Goal: Task Accomplishment & Management: Use online tool/utility

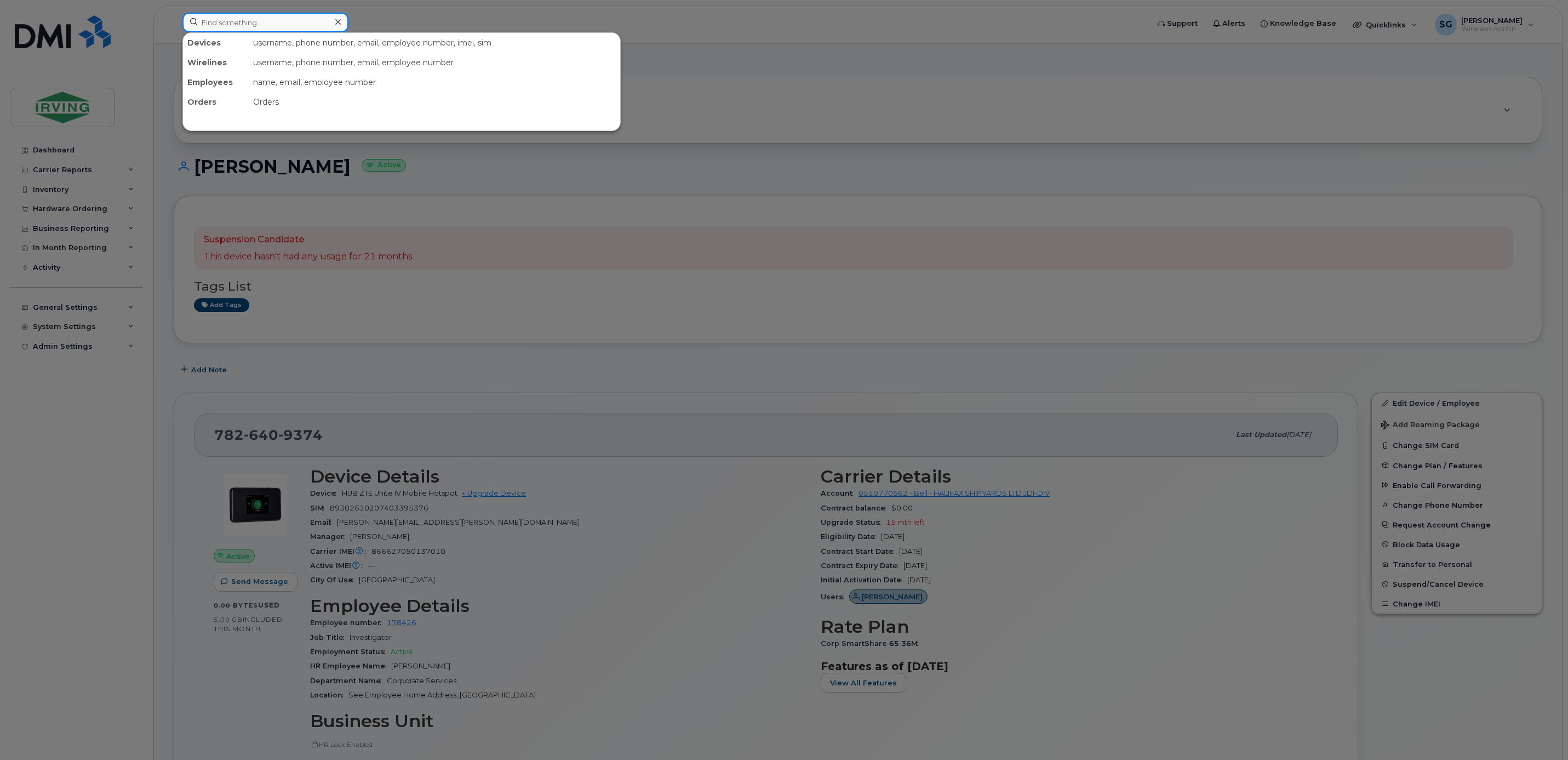
click at [273, 26] on input at bounding box center [265, 22] width 166 height 20
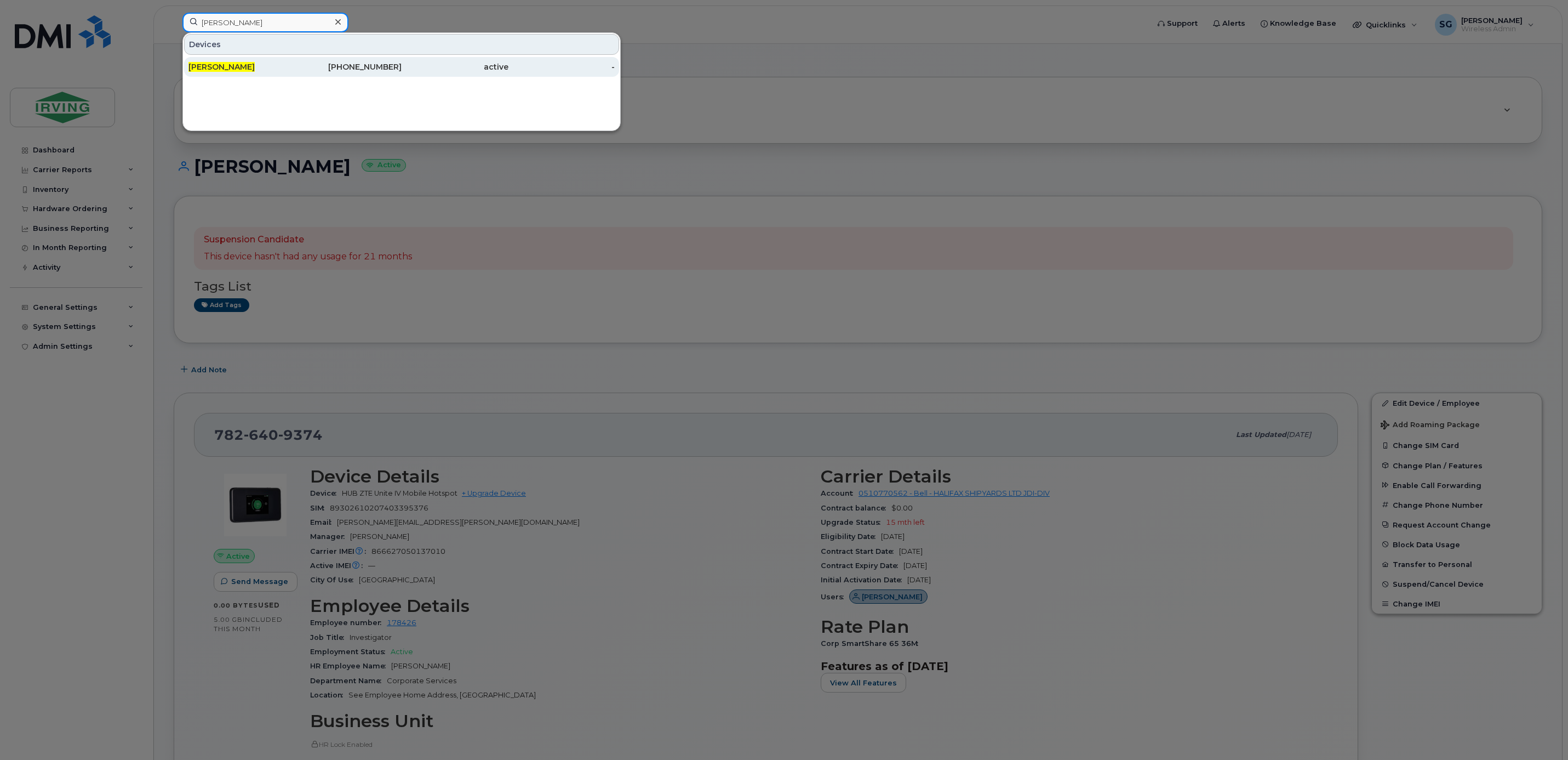
type input "brad hoyt"
click at [280, 71] on div "[PERSON_NAME]" at bounding box center [242, 67] width 107 height 11
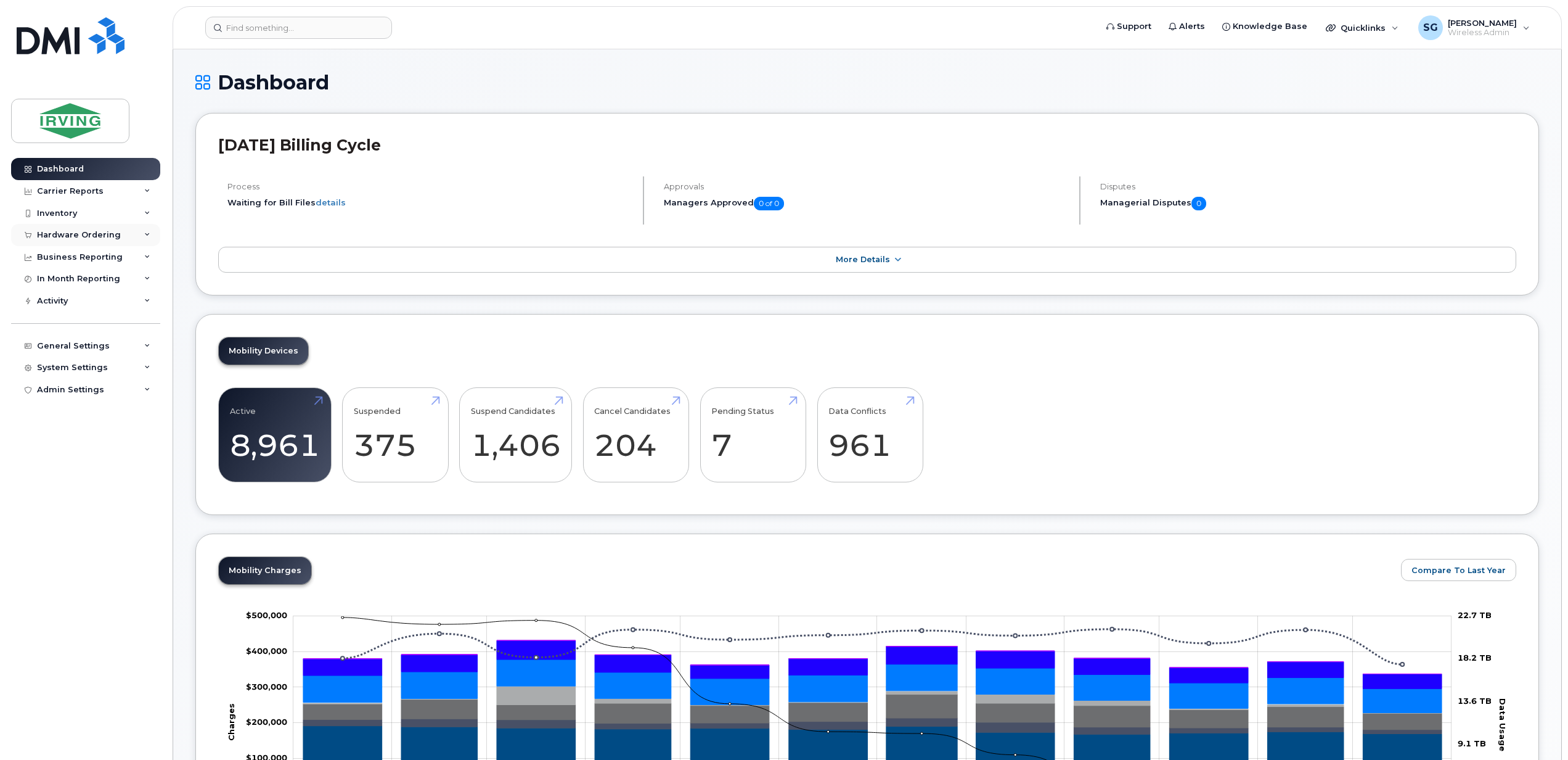
click at [132, 243] on div "Hardware Ordering" at bounding box center [85, 235] width 149 height 22
click at [38, 346] on div "Business Reporting" at bounding box center [80, 351] width 86 height 10
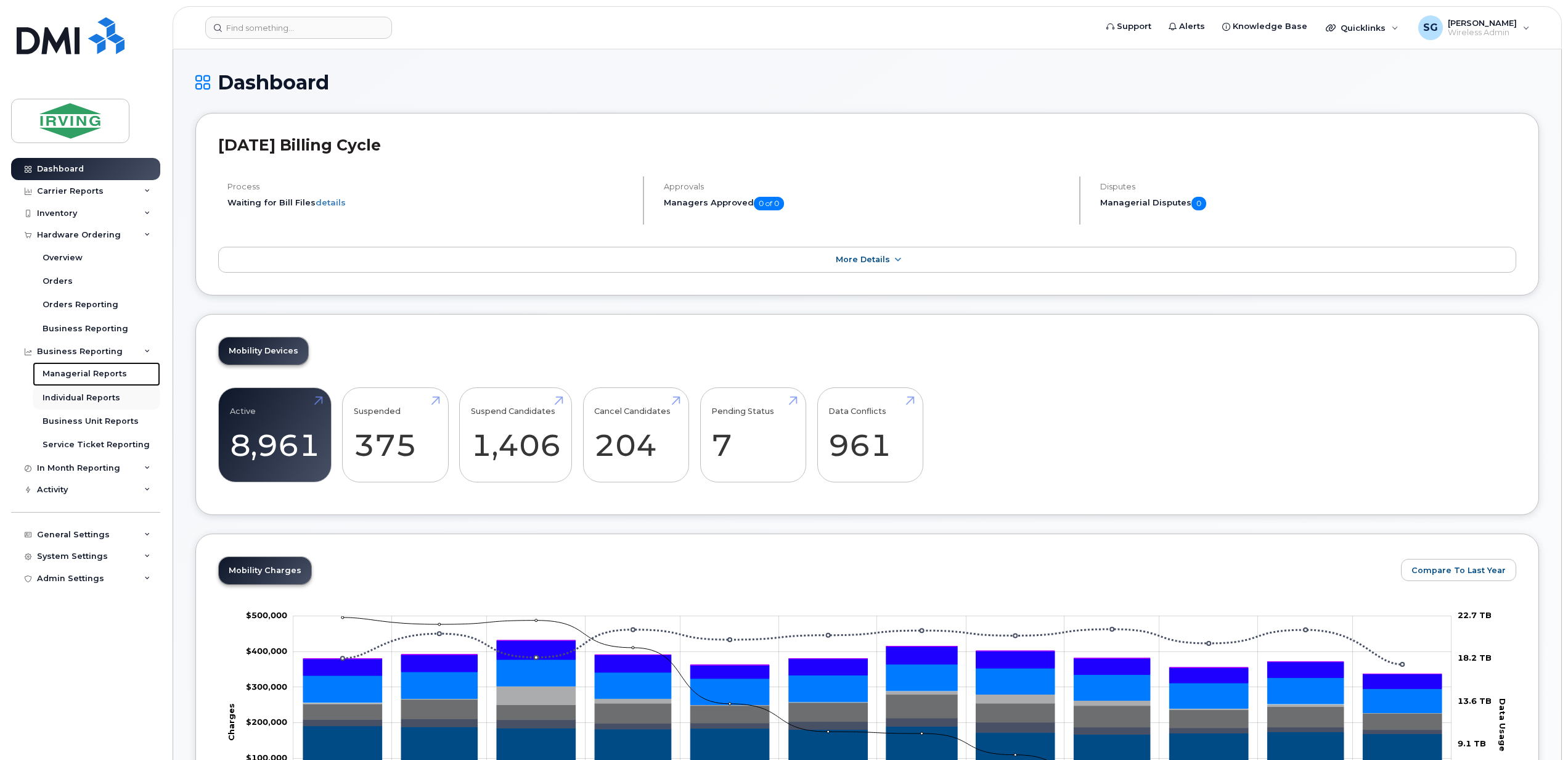
click at [33, 362] on link "Managerial Reports" at bounding box center [96, 373] width 127 height 24
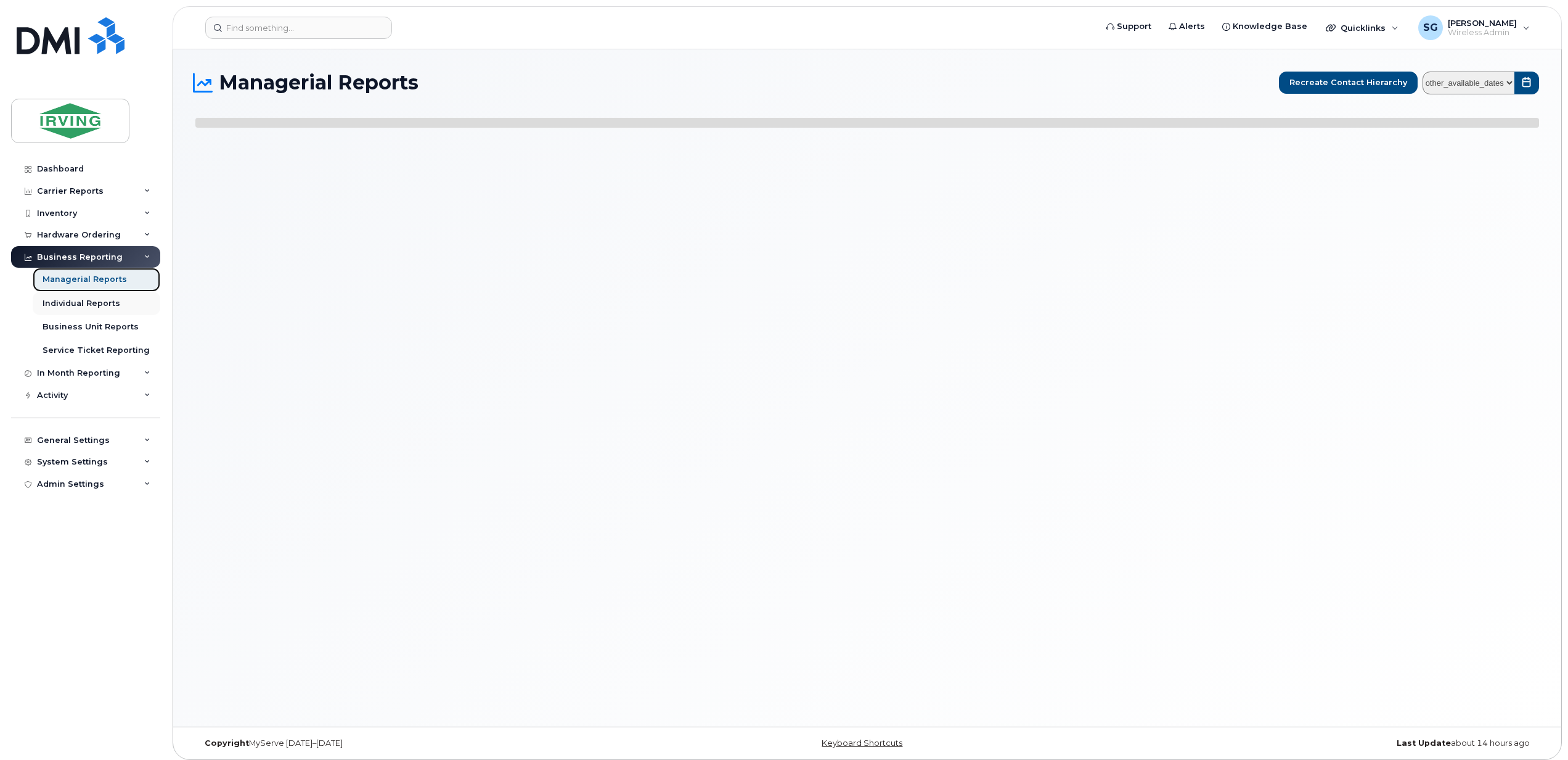
select select
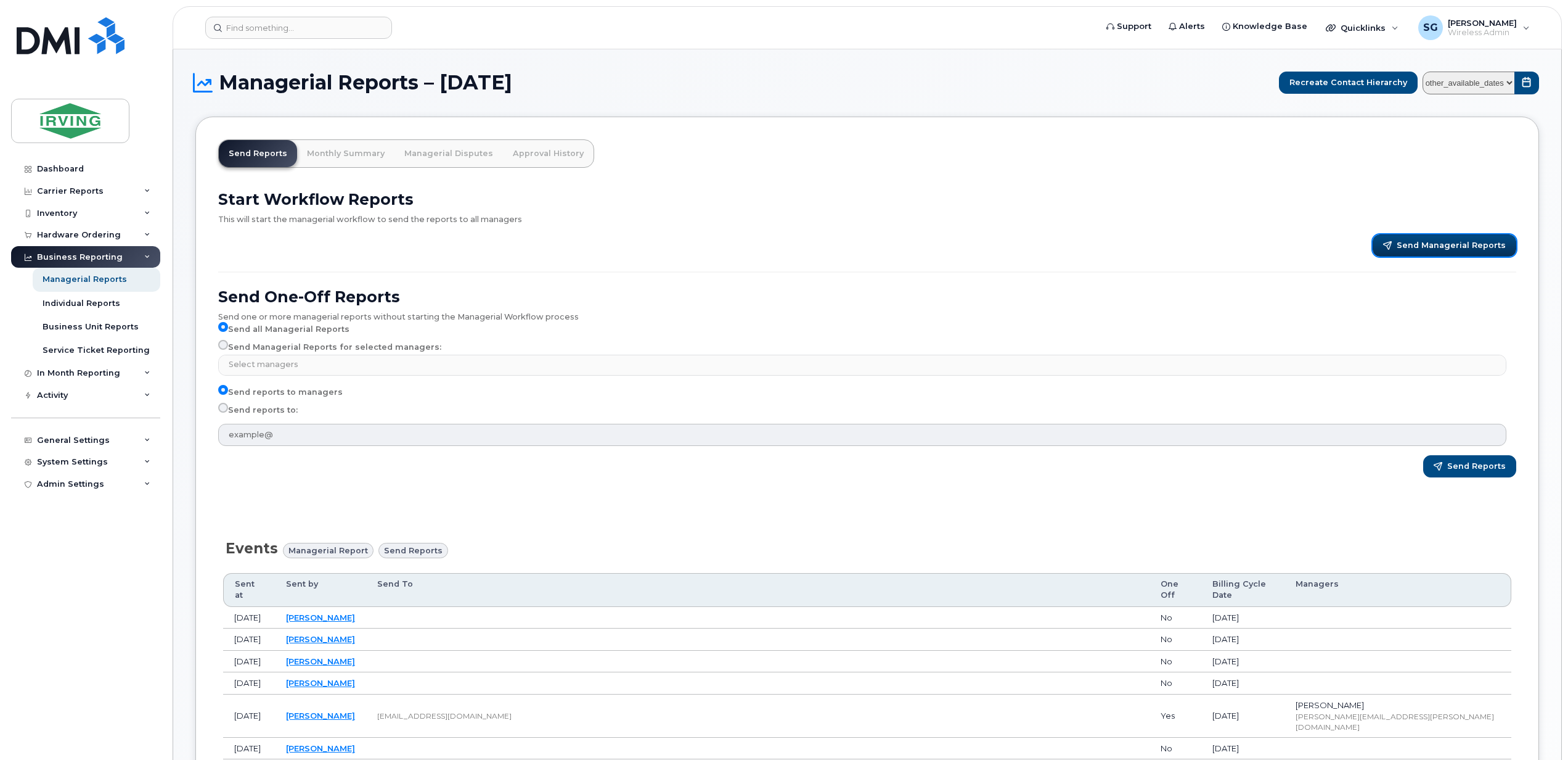
click at [1435, 240] on span "Send Managerial Reports" at bounding box center [1452, 245] width 109 height 11
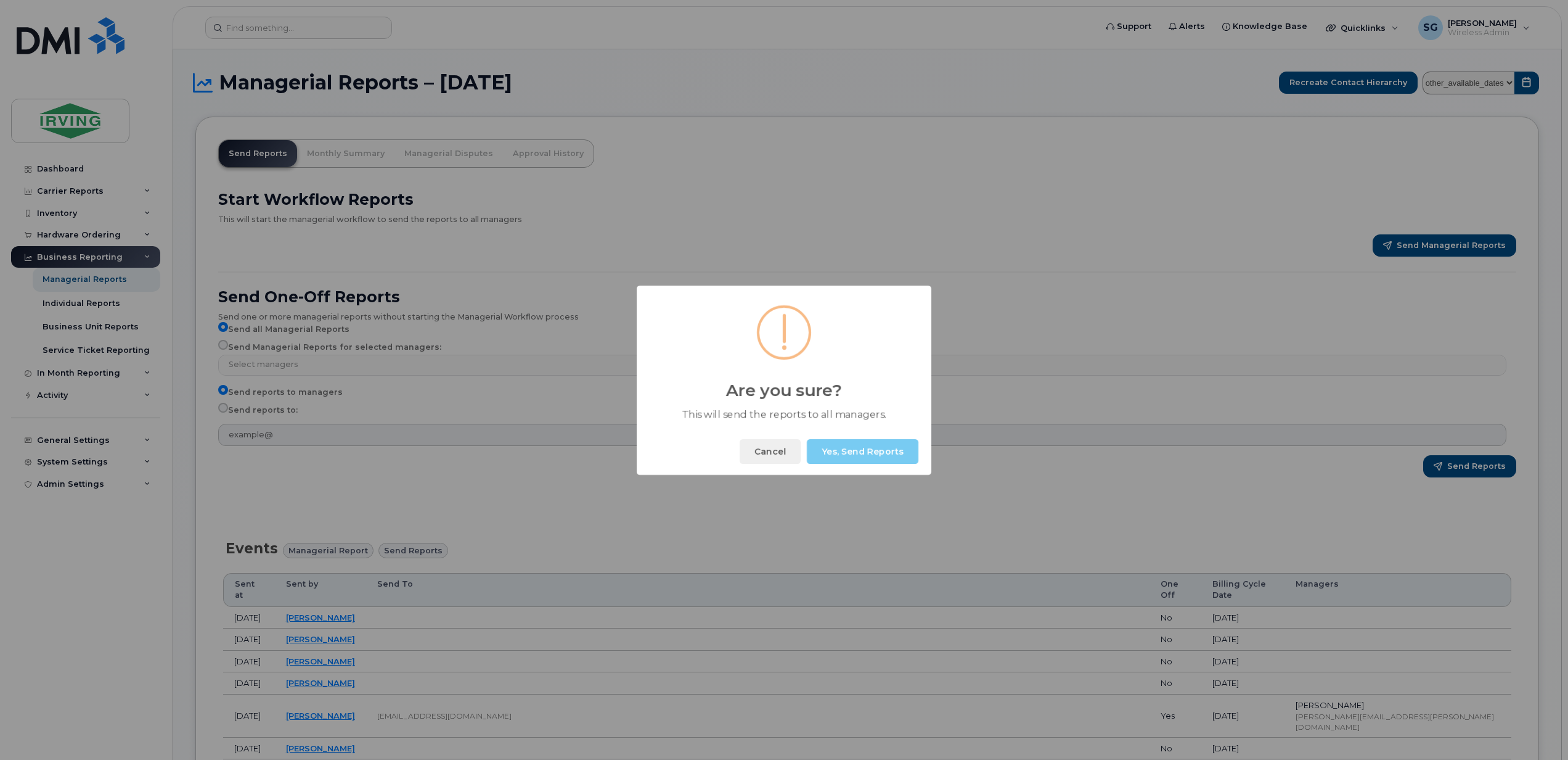
click at [864, 448] on button "Yes, Send Reports" at bounding box center [862, 452] width 112 height 25
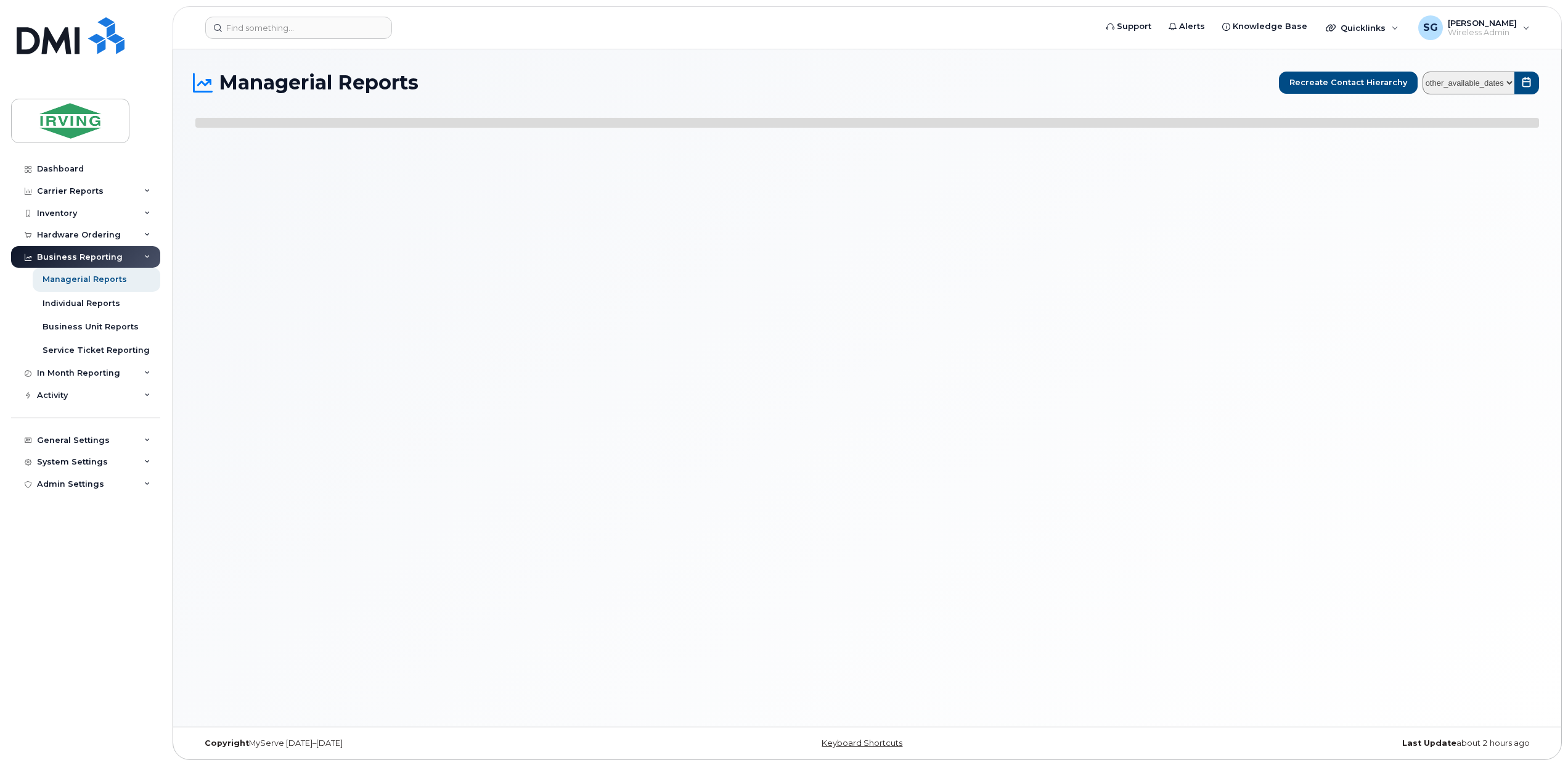
select select
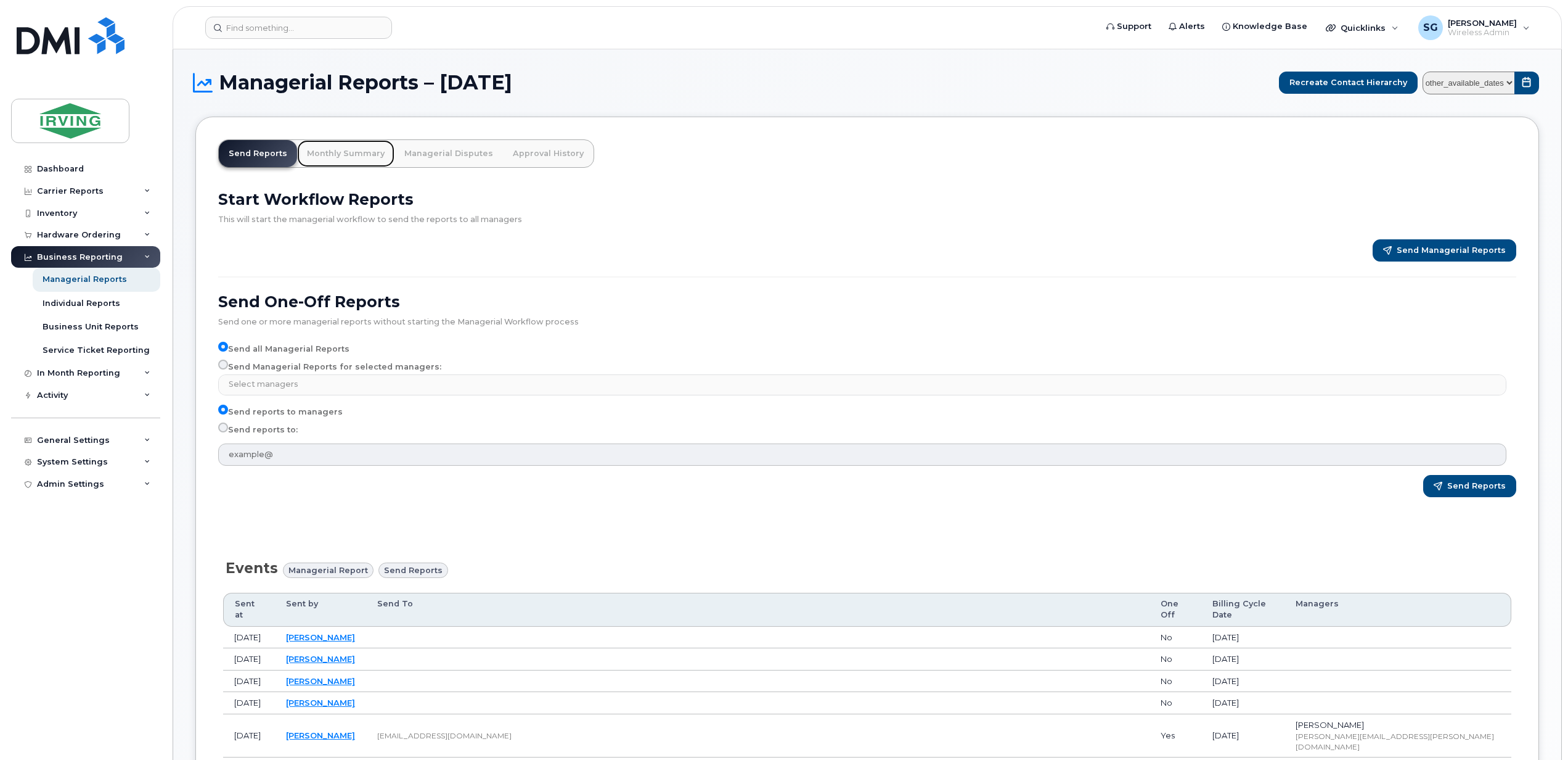
click at [340, 154] on link "Monthly Summary" at bounding box center [346, 153] width 98 height 27
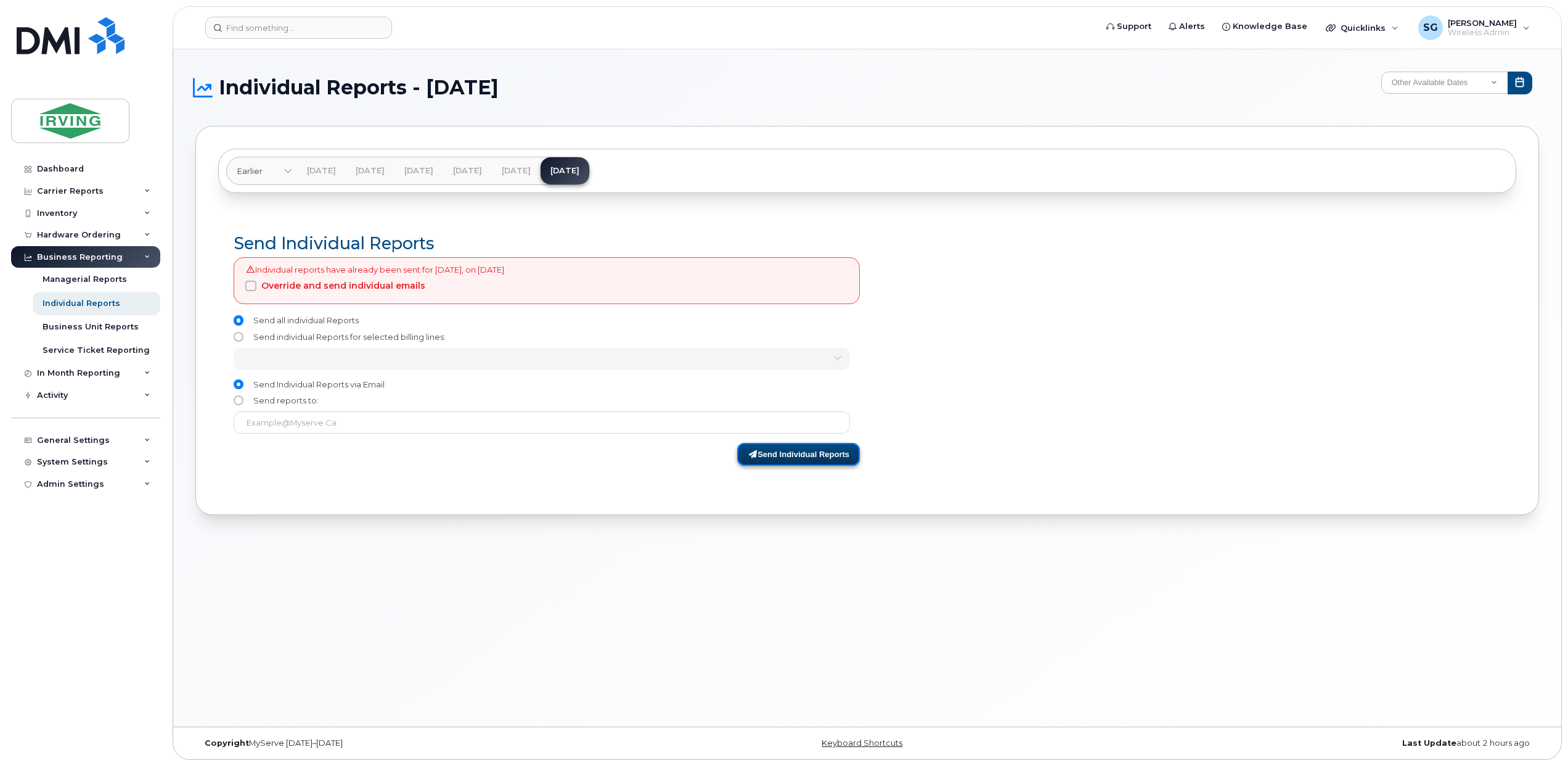
click at [790, 462] on button "Send Individual Reports" at bounding box center [799, 454] width 123 height 23
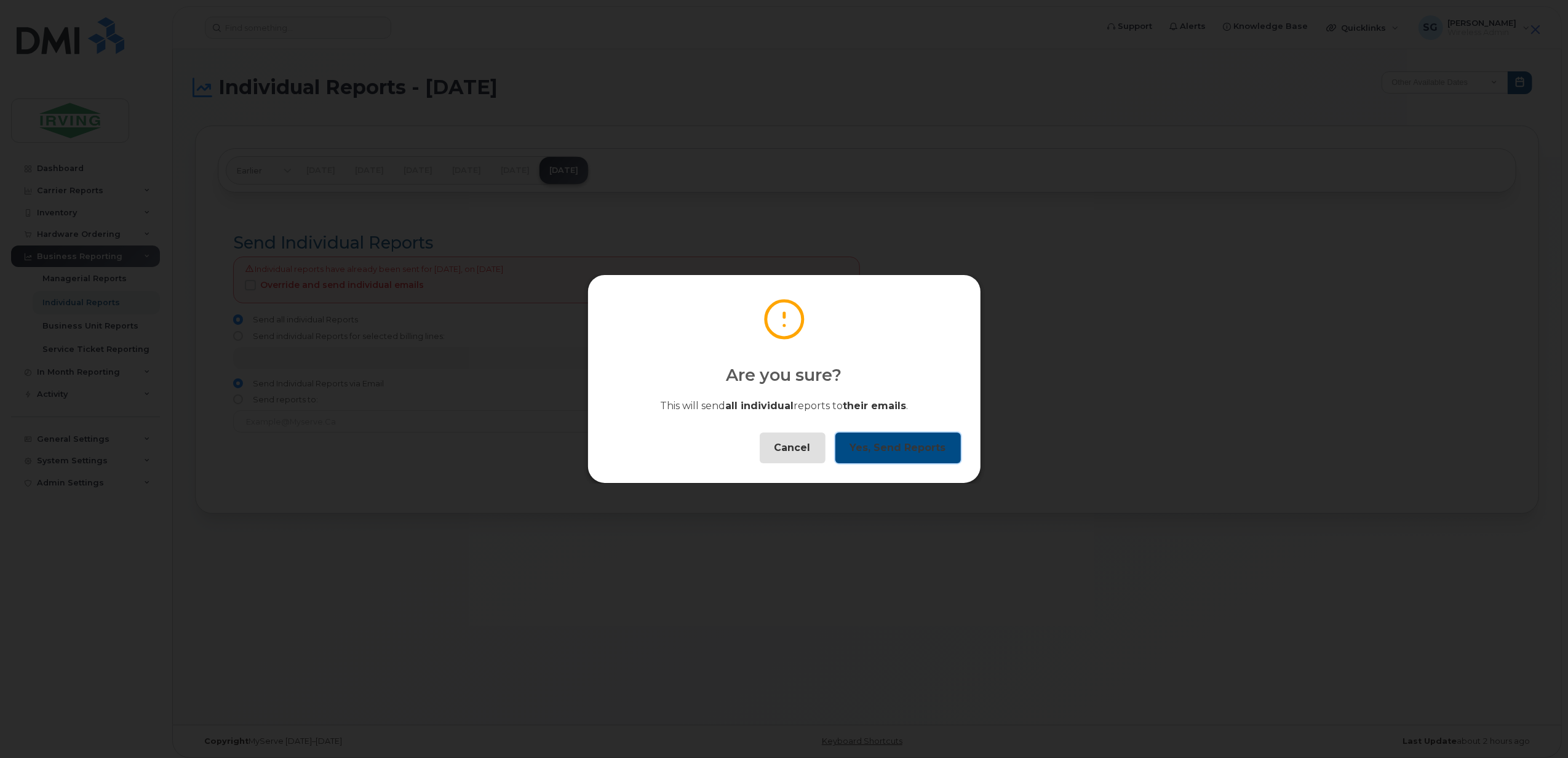
click at [871, 453] on button "Yes, Send Reports" at bounding box center [898, 448] width 126 height 31
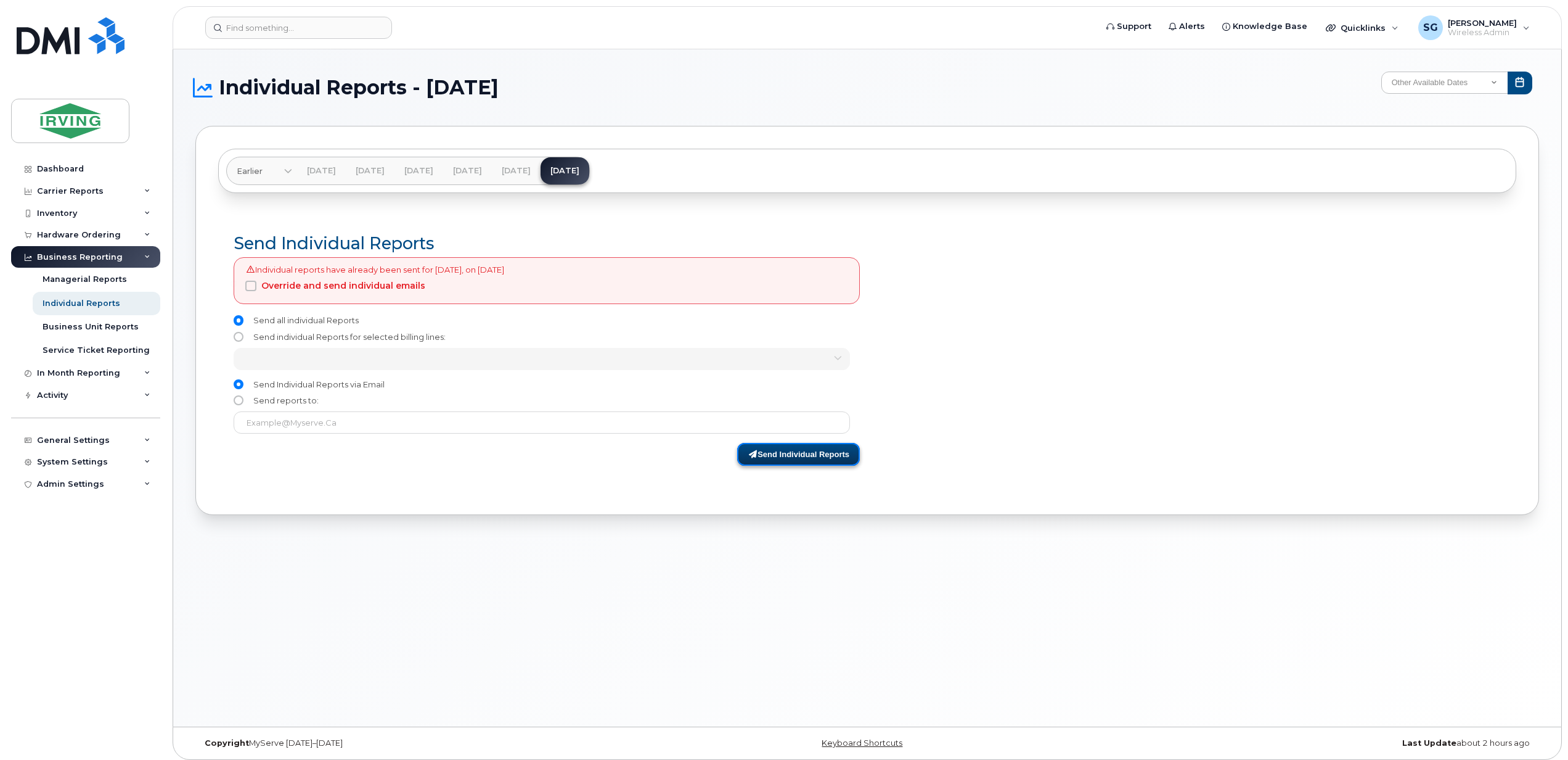
click at [794, 463] on button "Send Individual Reports" at bounding box center [799, 454] width 123 height 23
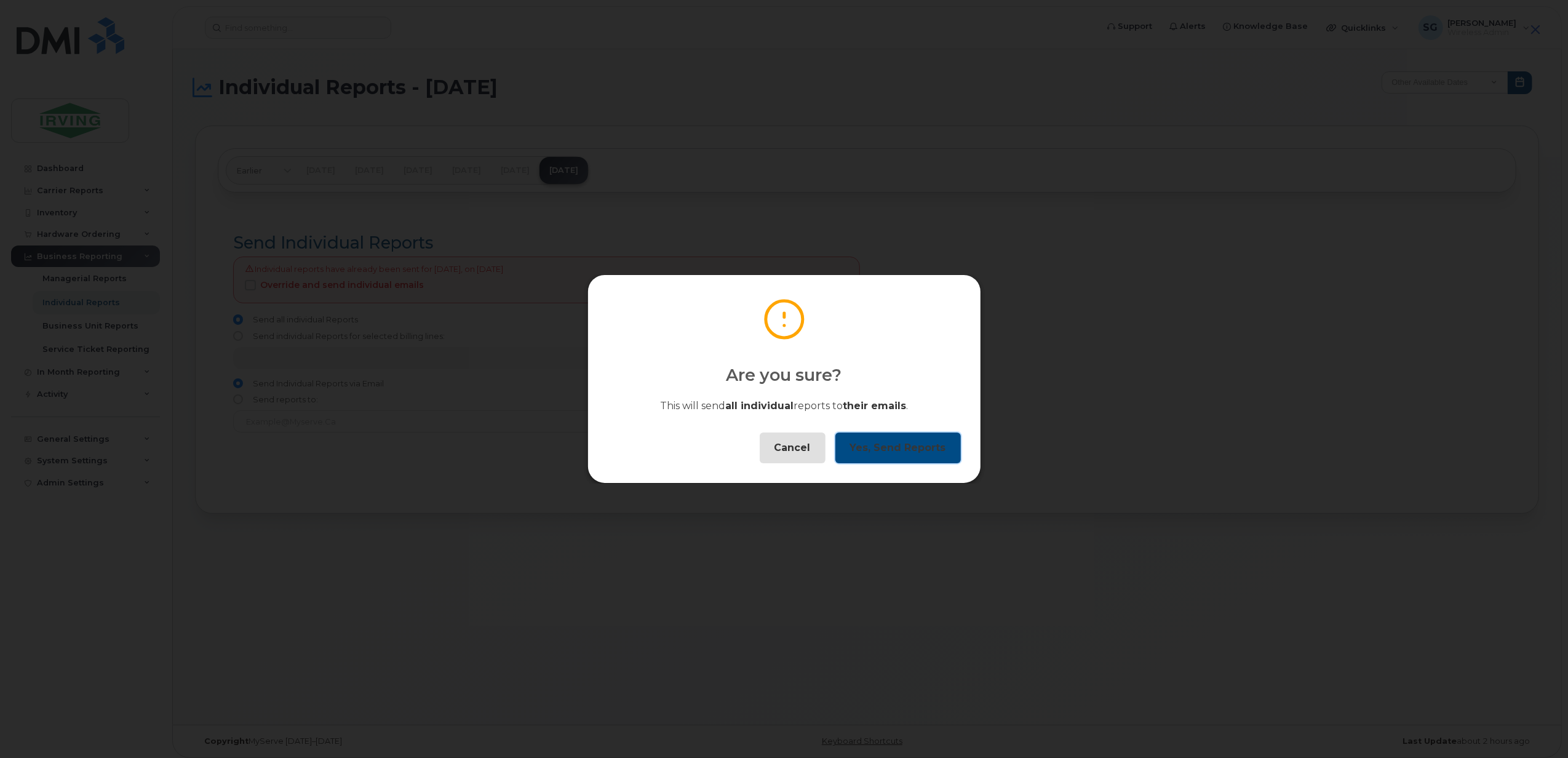
click at [902, 458] on button "Yes, Send Reports" at bounding box center [898, 448] width 126 height 31
click at [936, 451] on button "Ok" at bounding box center [938, 448] width 44 height 31
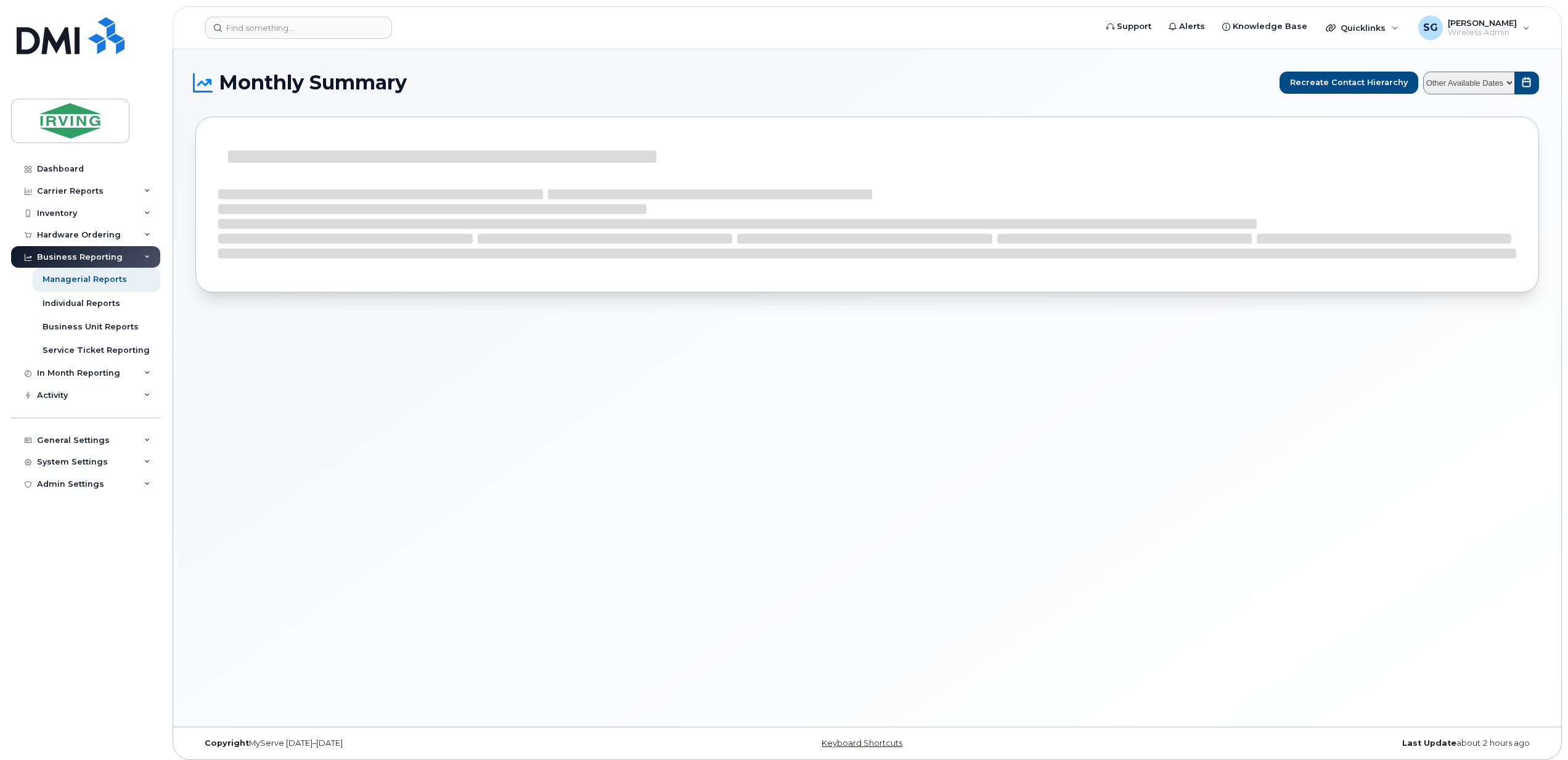
select select
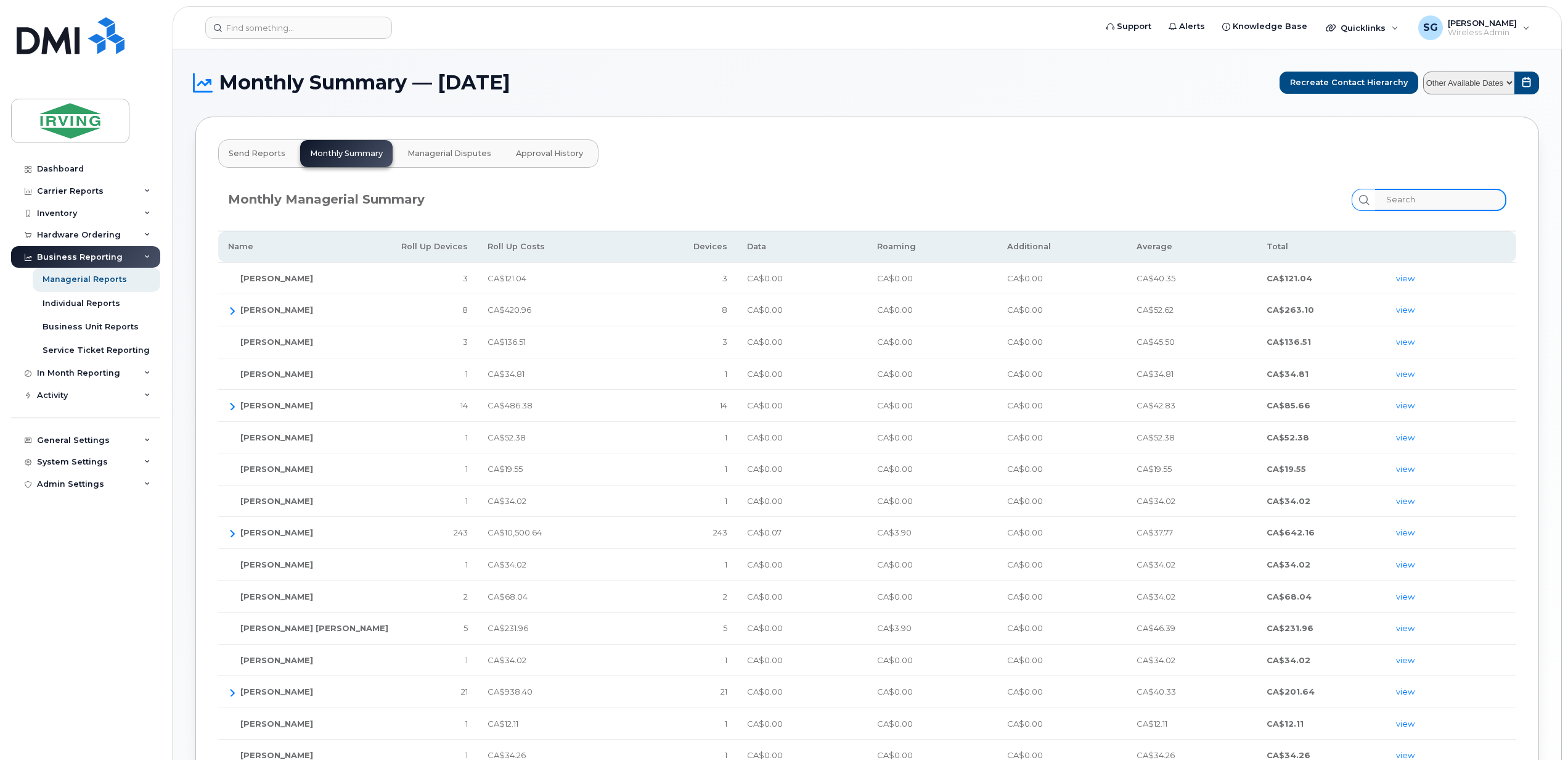
click at [1411, 200] on input "search" at bounding box center [1441, 200] width 132 height 22
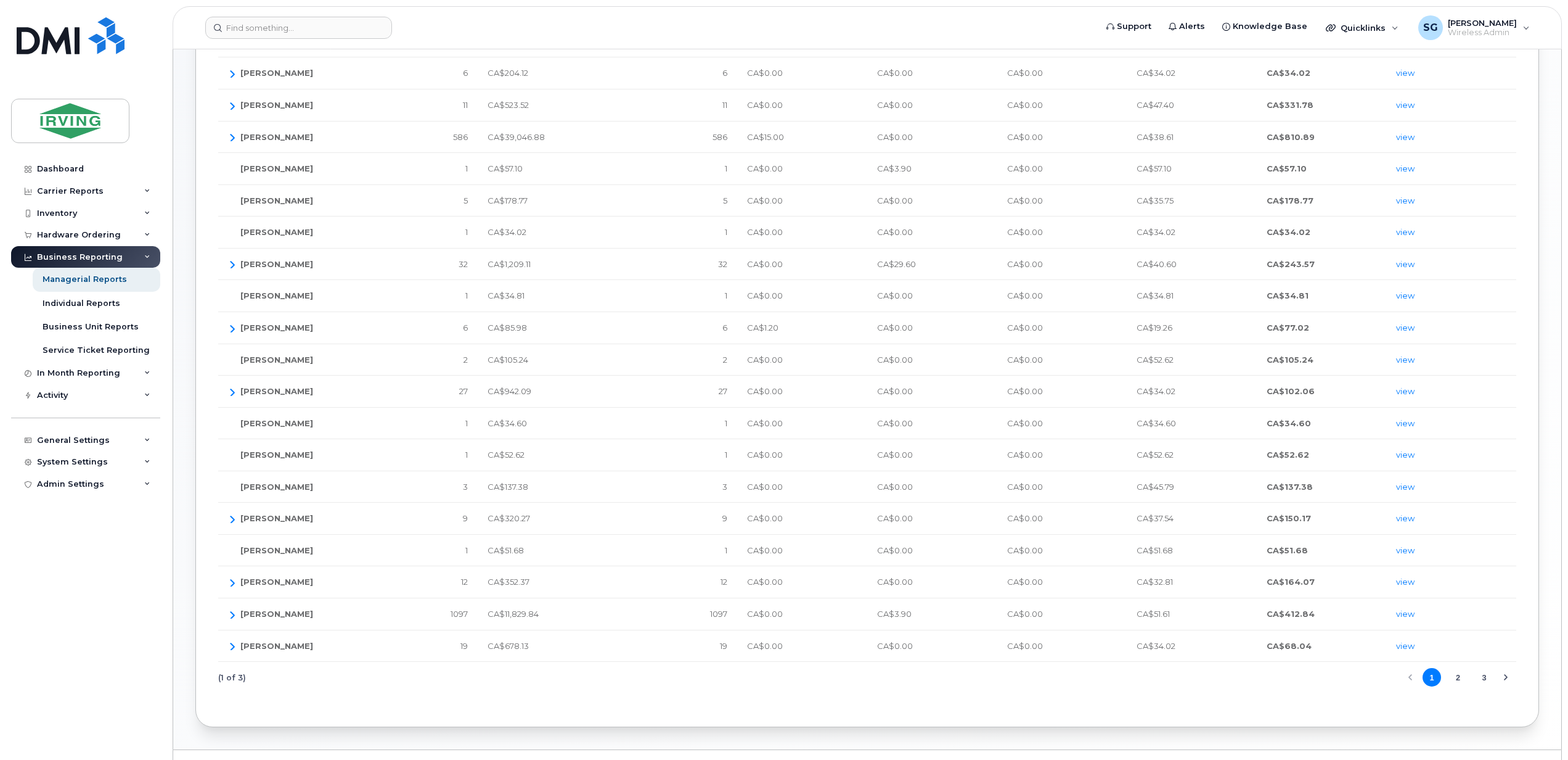
scroll to position [247, 0]
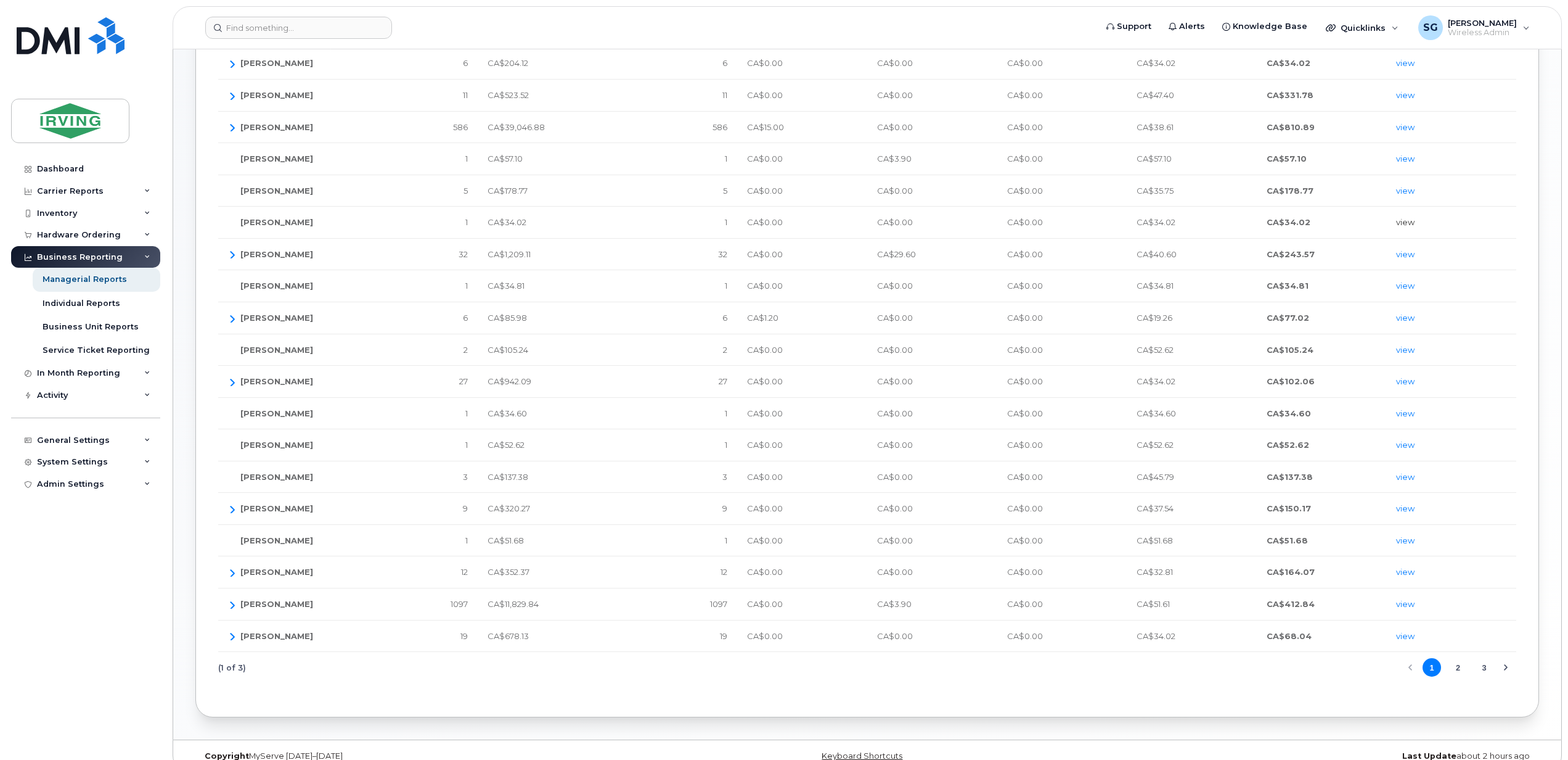
type input "[PERSON_NAME]"
click at [1405, 227] on link "view" at bounding box center [1405, 222] width 19 height 10
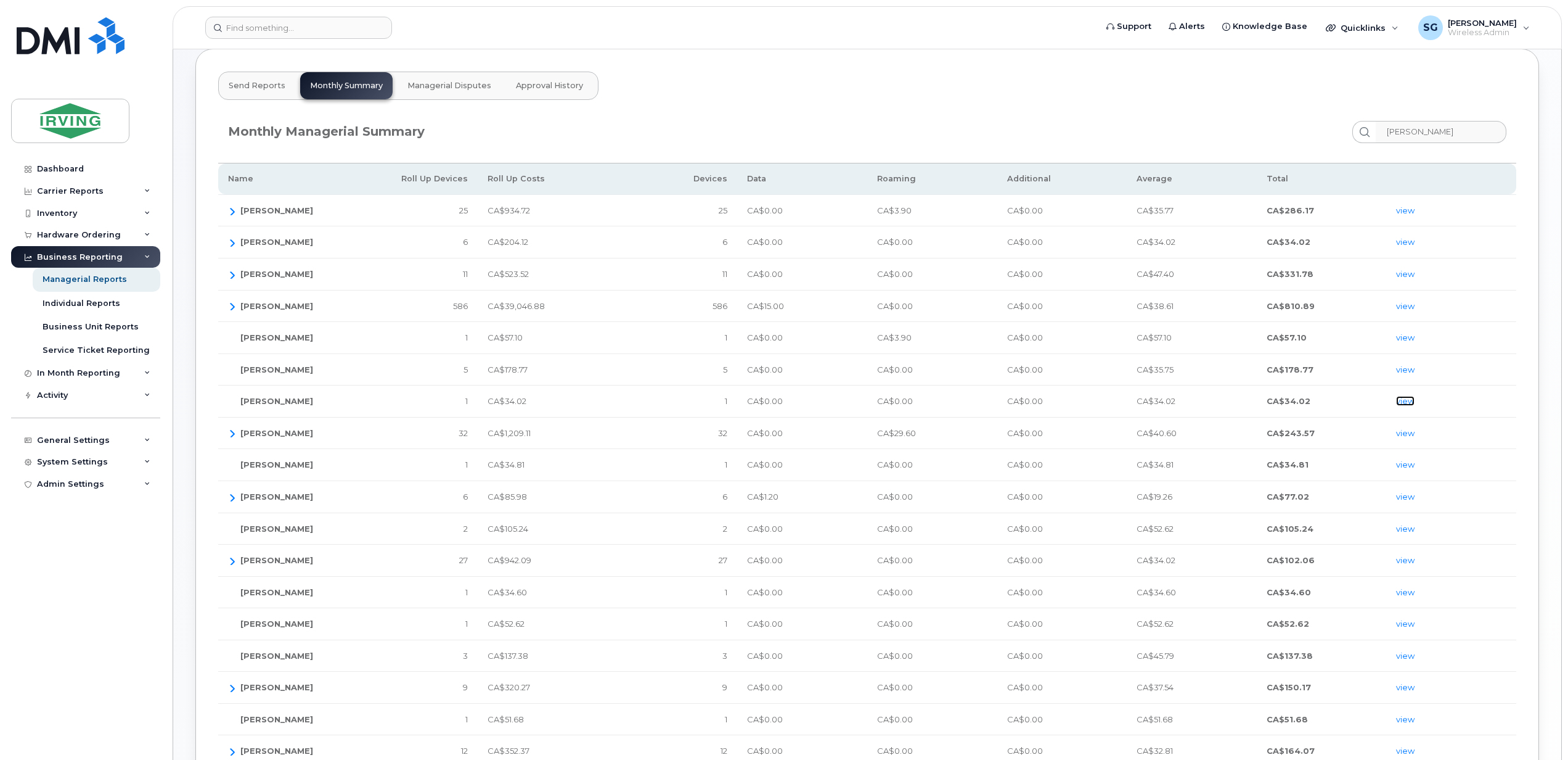
scroll to position [0, 0]
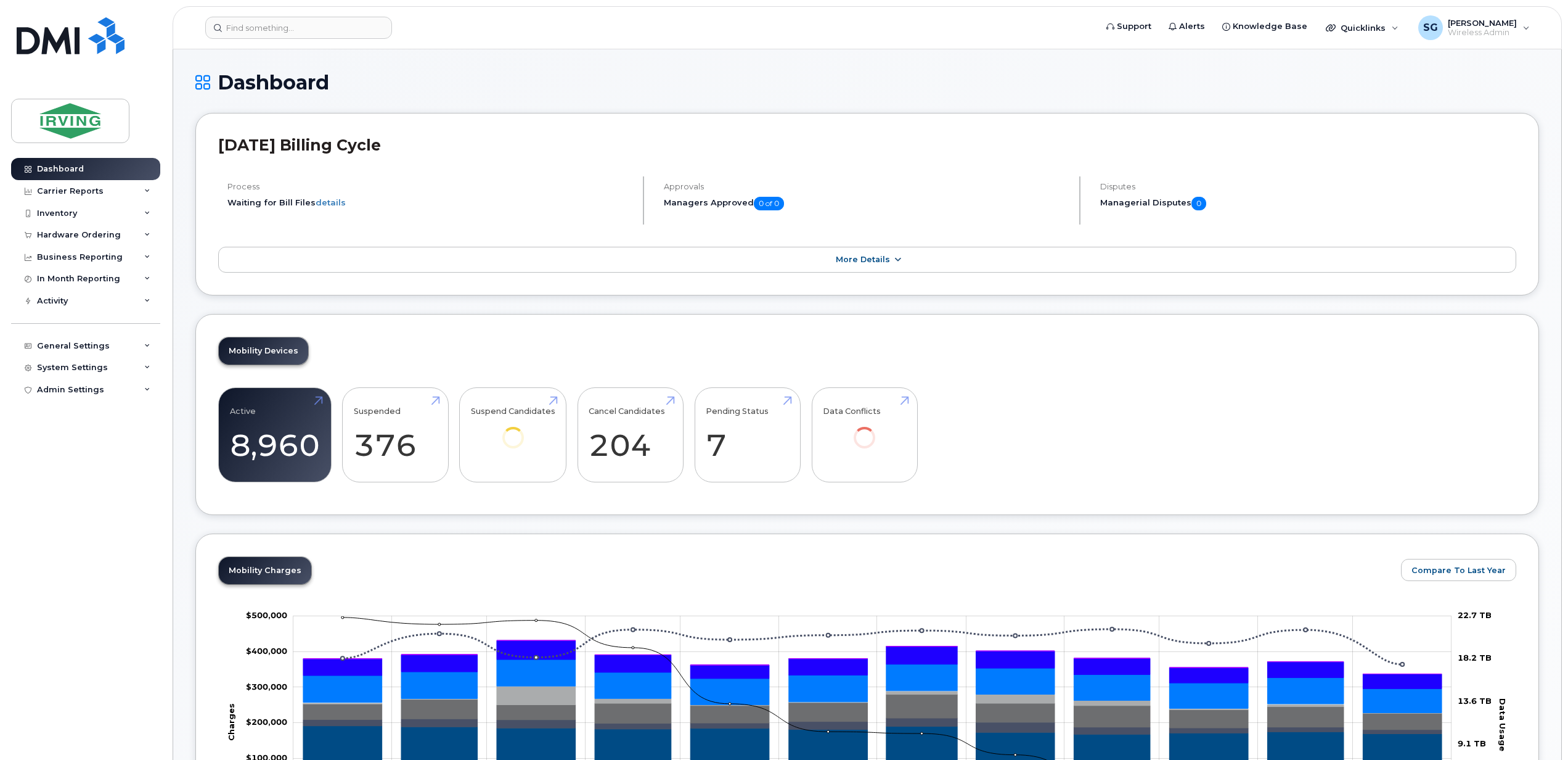
click at [877, 259] on span "More Details" at bounding box center [863, 259] width 54 height 9
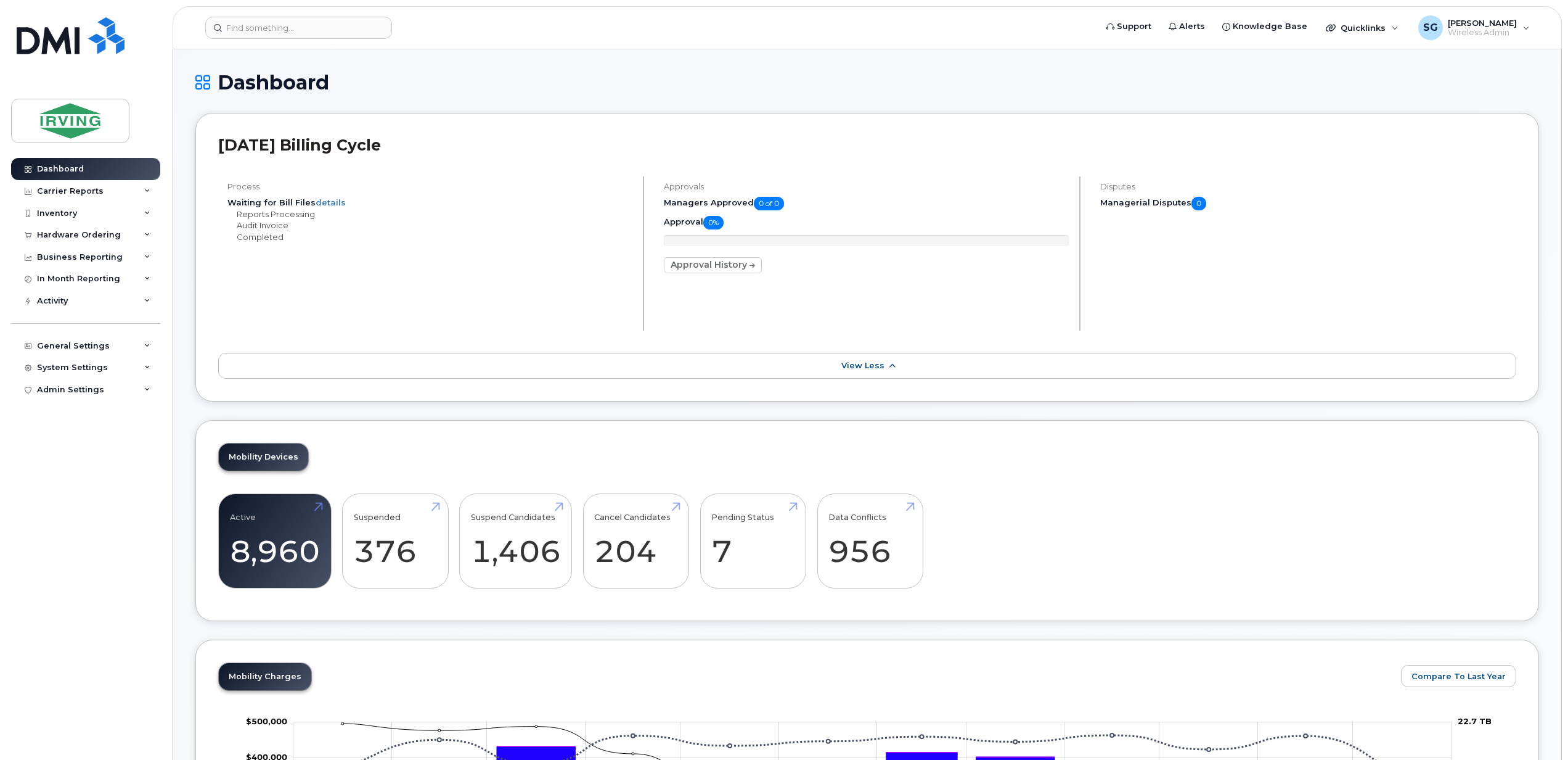
click at [898, 365] on link "View Less" at bounding box center [867, 365] width 1299 height 26
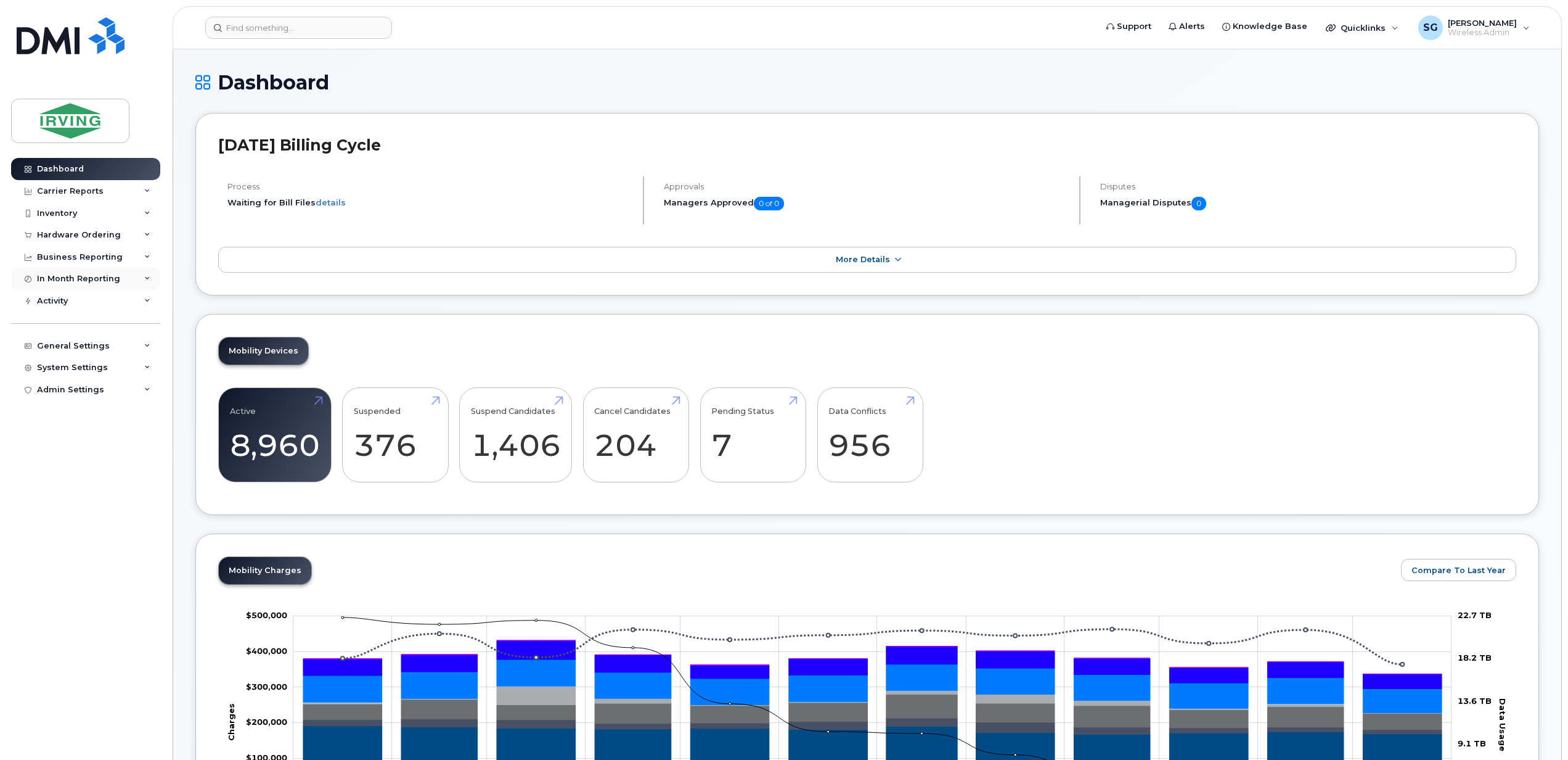
click at [126, 275] on div "In Month Reporting" at bounding box center [85, 279] width 149 height 22
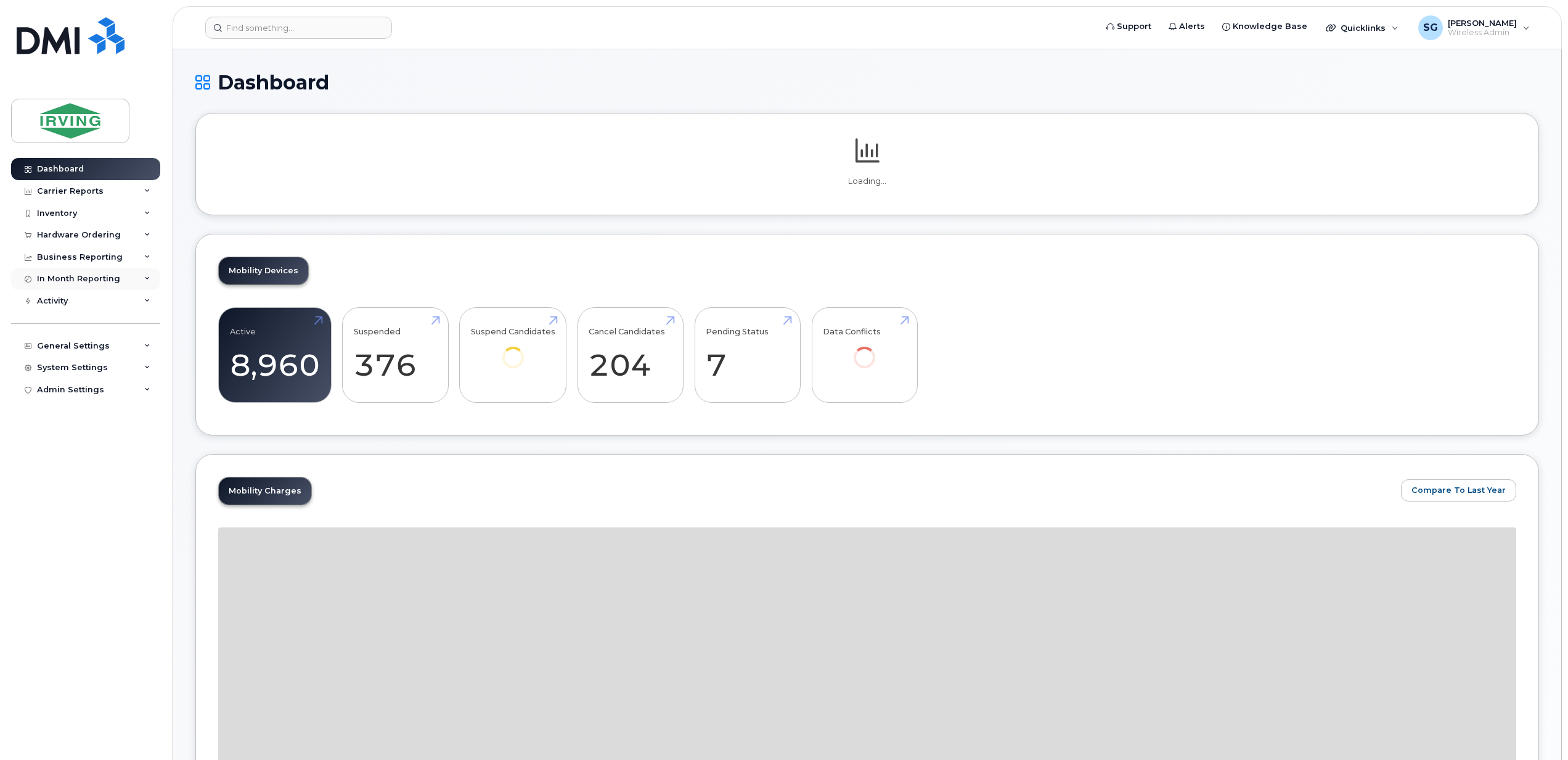
click at [98, 277] on div "In Month Reporting" at bounding box center [78, 279] width 83 height 10
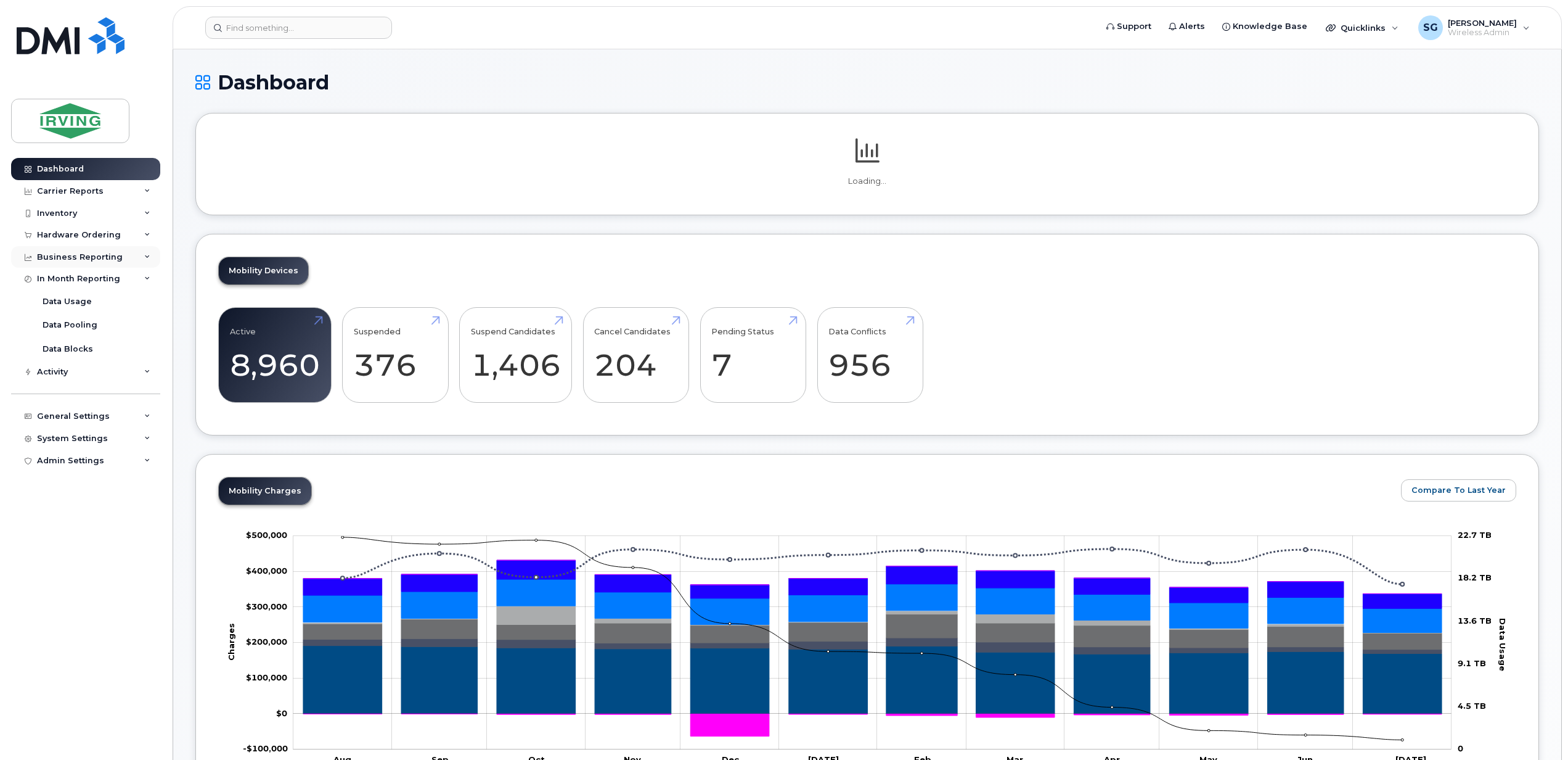
click at [105, 256] on div "Business Reporting" at bounding box center [80, 257] width 86 height 10
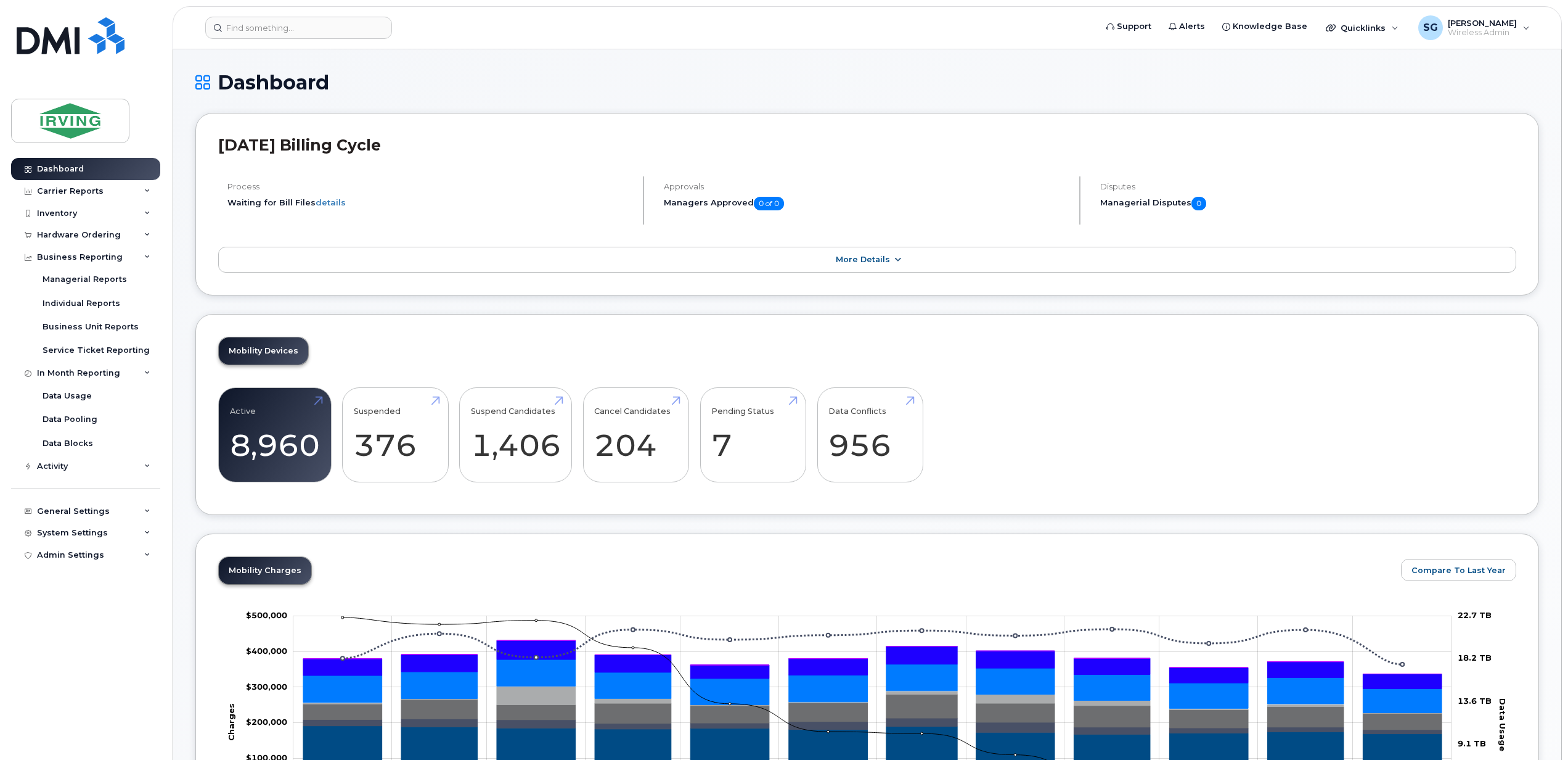
click at [819, 260] on link "More Details" at bounding box center [867, 259] width 1299 height 26
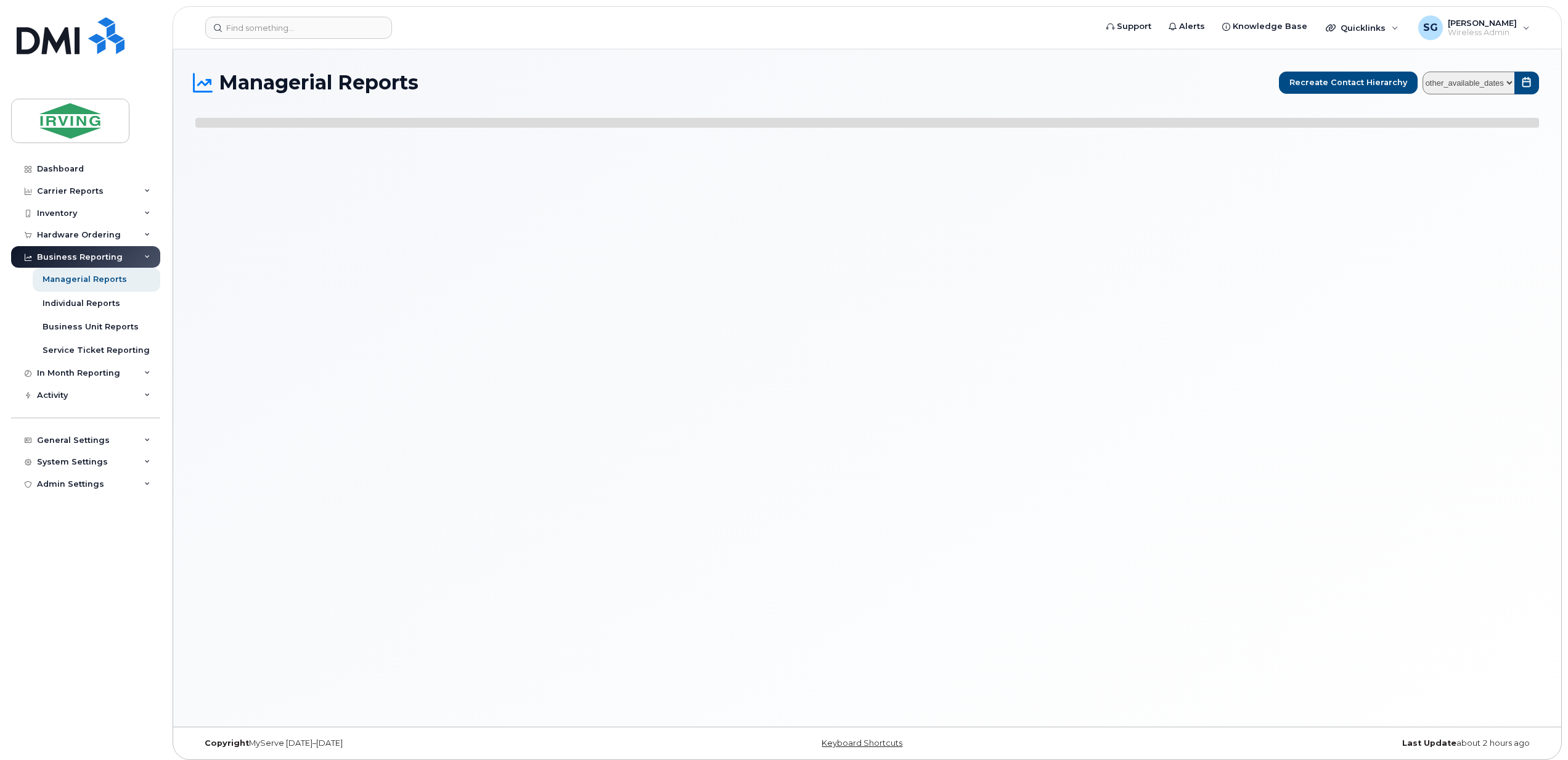
select select
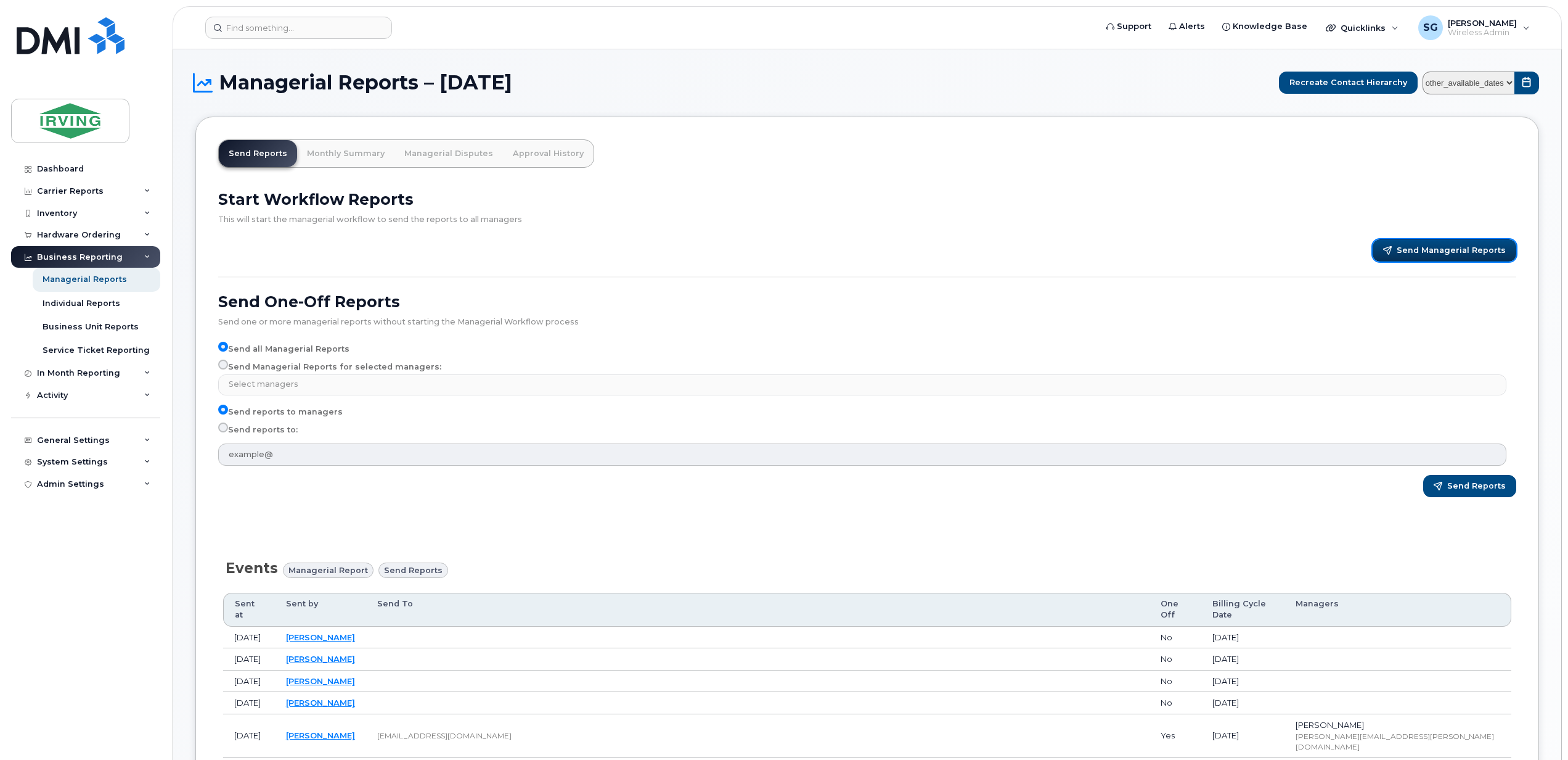
click at [1432, 249] on span "Send Managerial Reports" at bounding box center [1452, 250] width 109 height 11
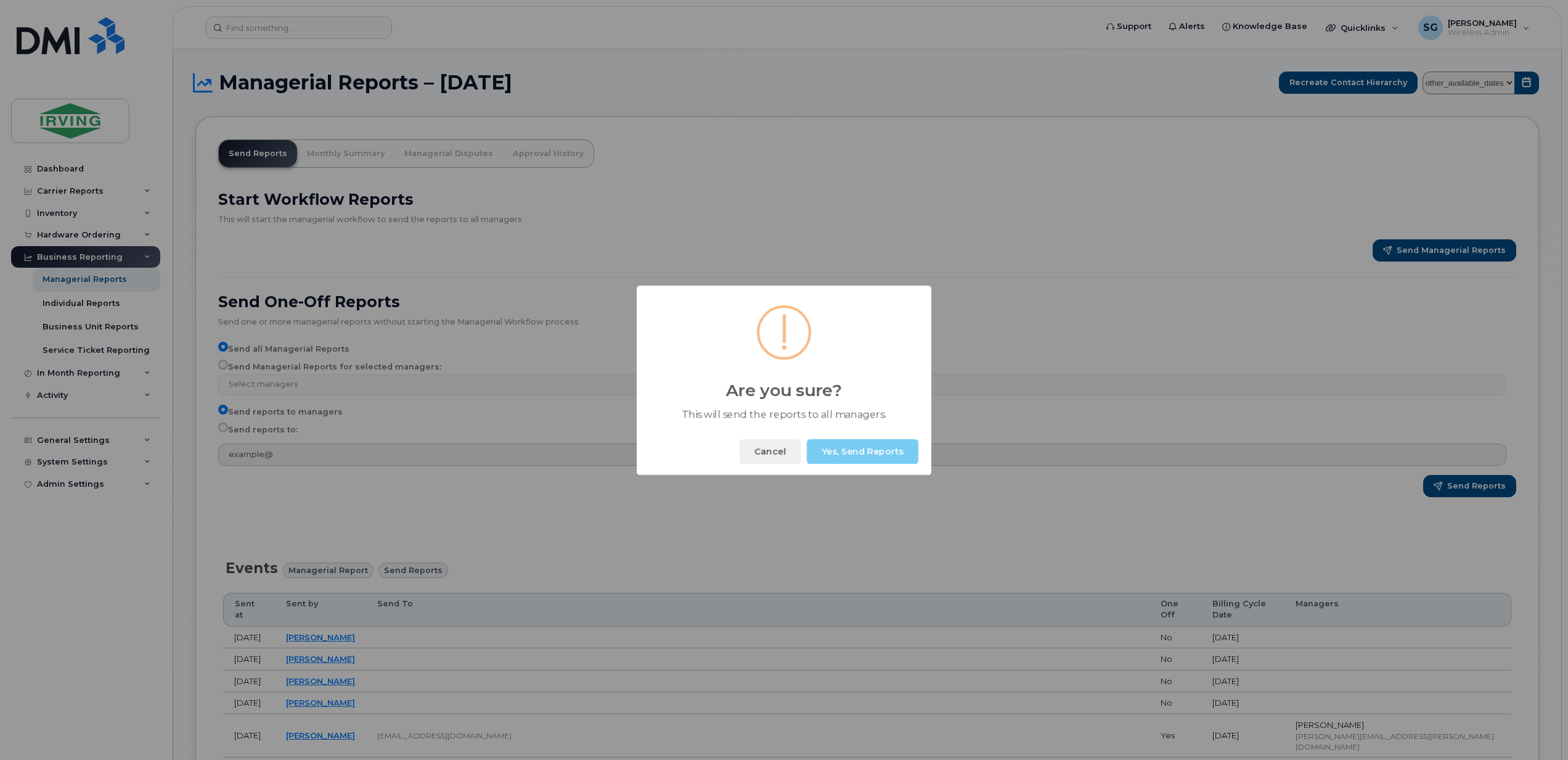
click at [863, 450] on button "Yes, Send Reports" at bounding box center [862, 452] width 112 height 25
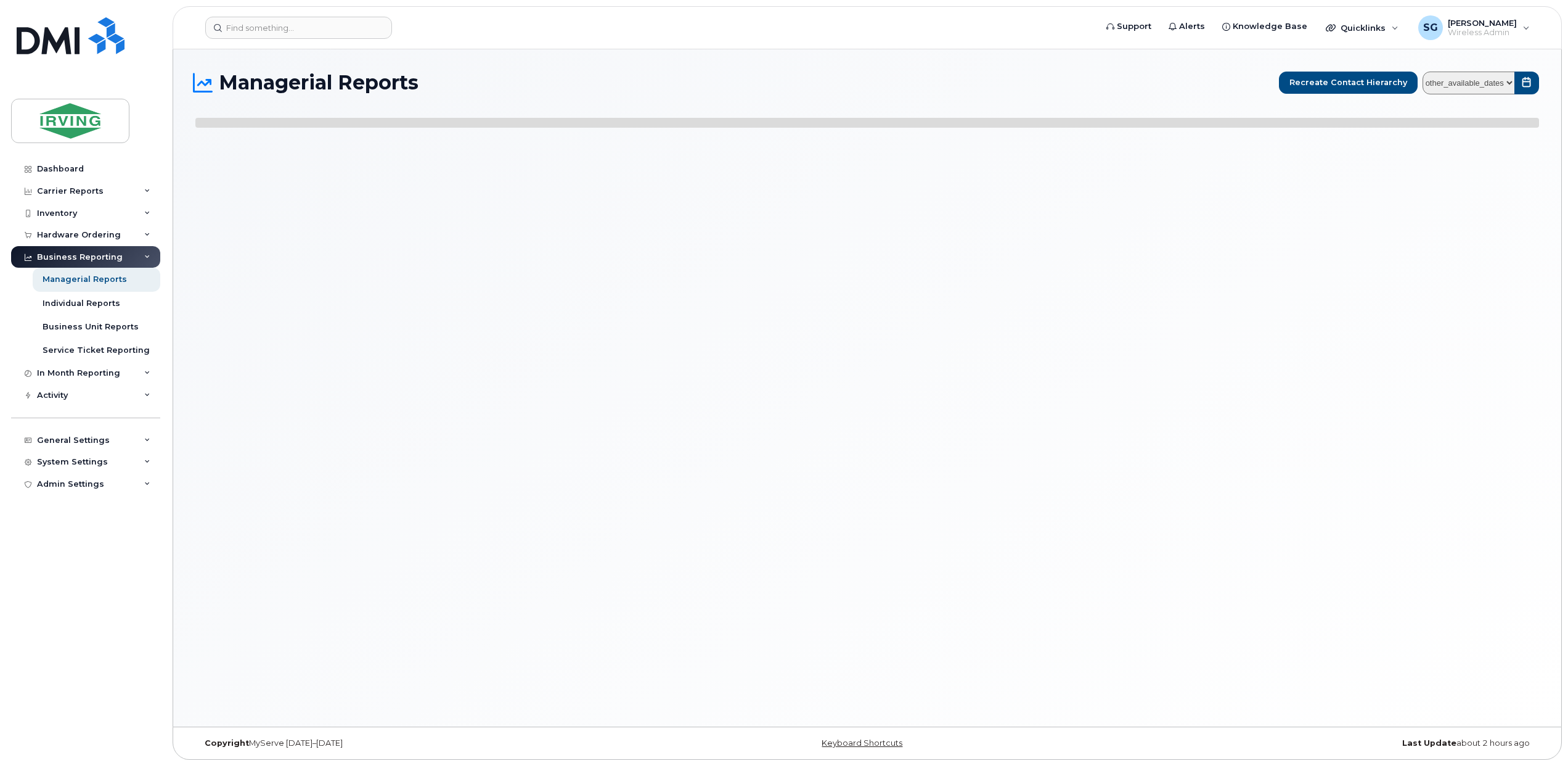
select select
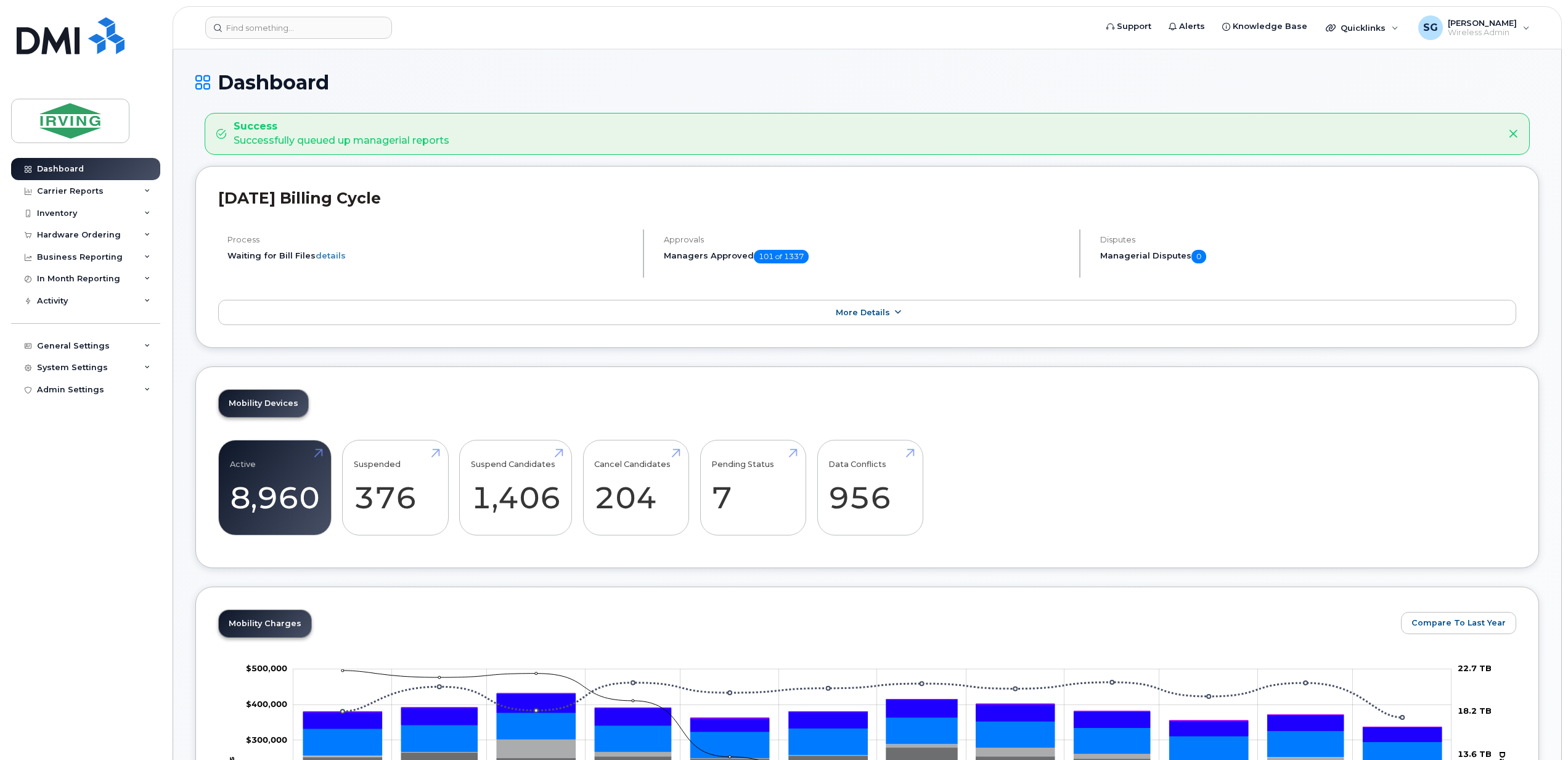
click at [826, 314] on link "More Details" at bounding box center [867, 312] width 1299 height 26
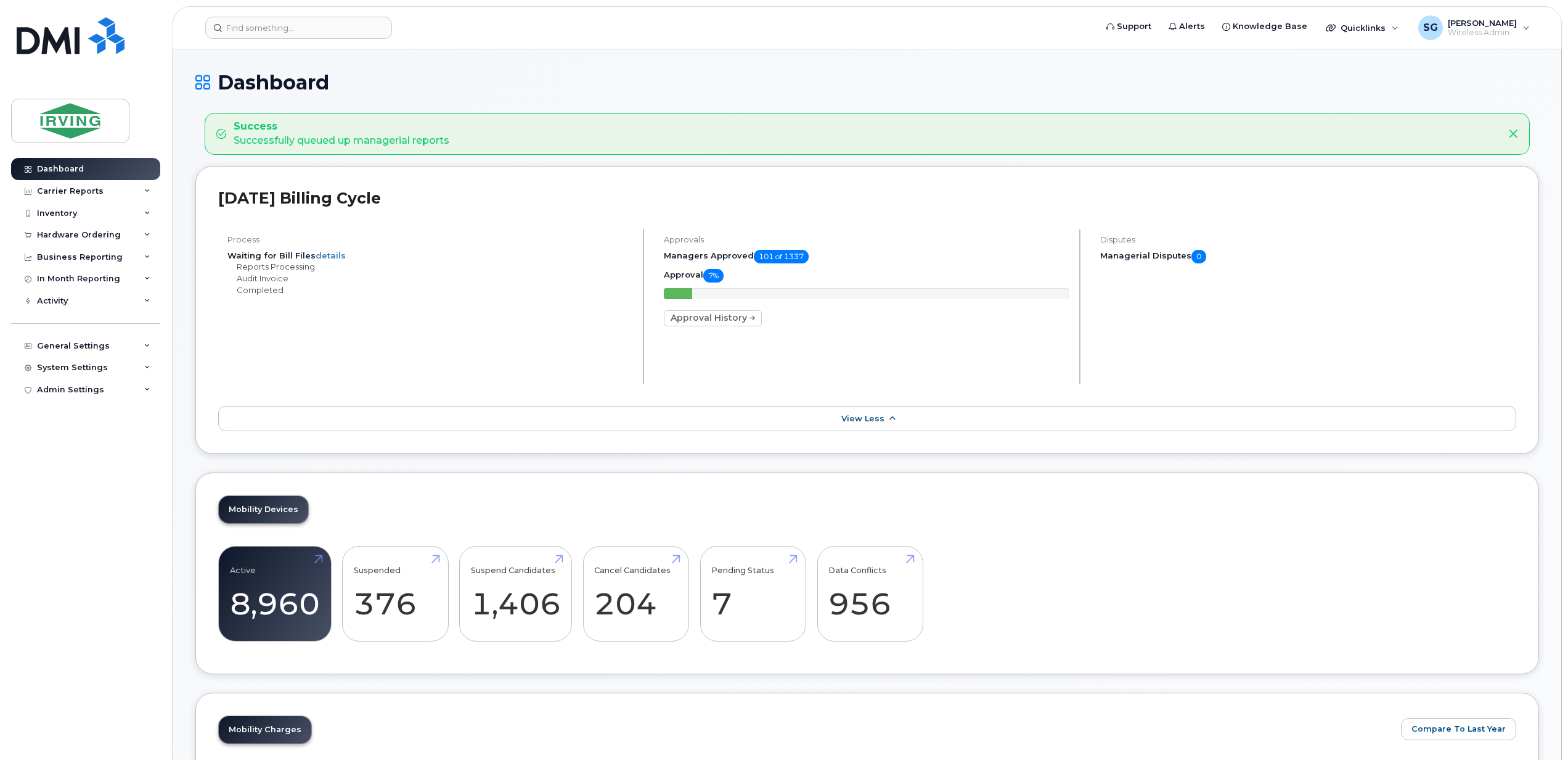
click at [847, 419] on span "View Less" at bounding box center [863, 418] width 43 height 9
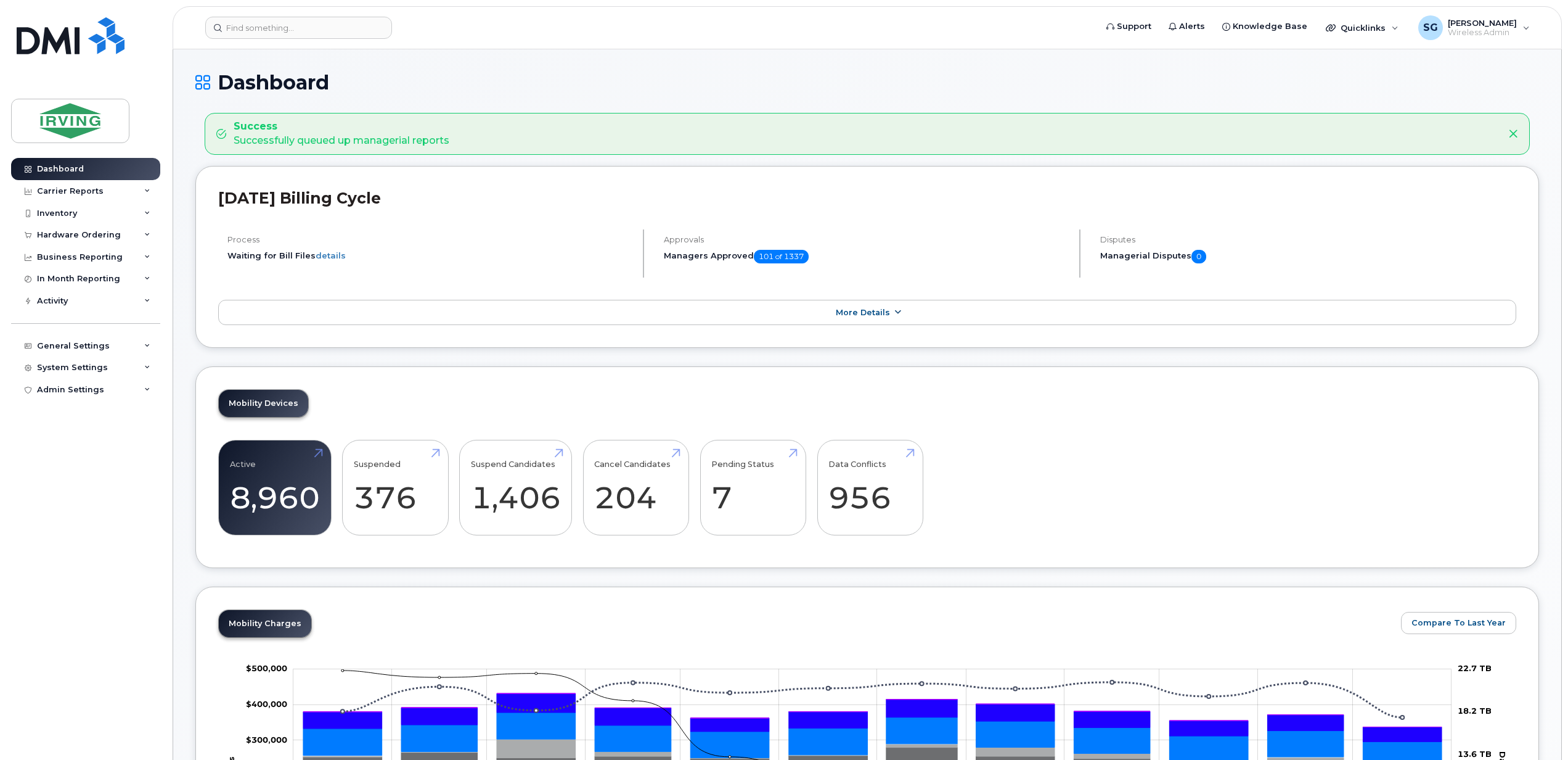
click at [847, 311] on span "More Details" at bounding box center [863, 312] width 54 height 9
